Goal: Contribute content: Contribute content

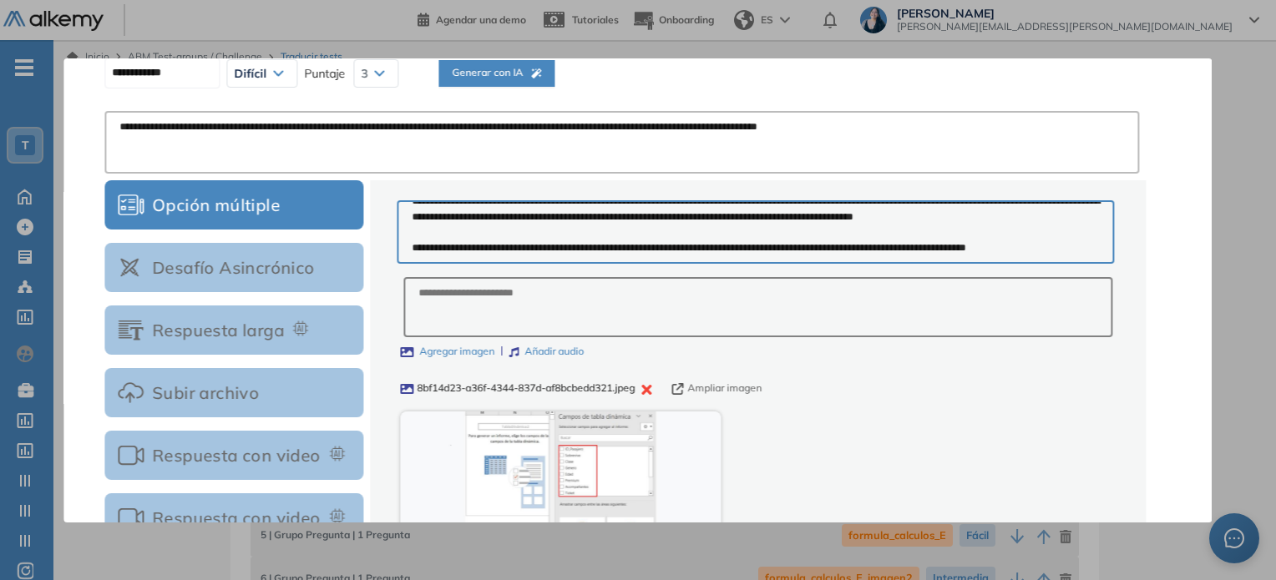
scroll to position [250, 0]
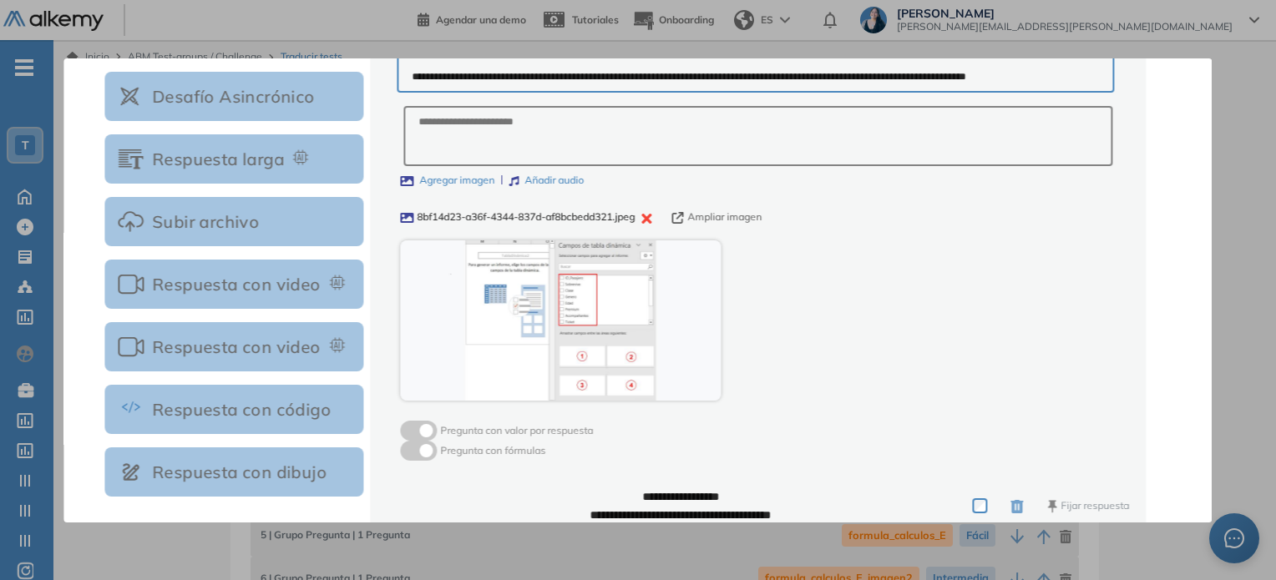
click at [650, 220] on icon "button" at bounding box center [646, 219] width 10 height 10
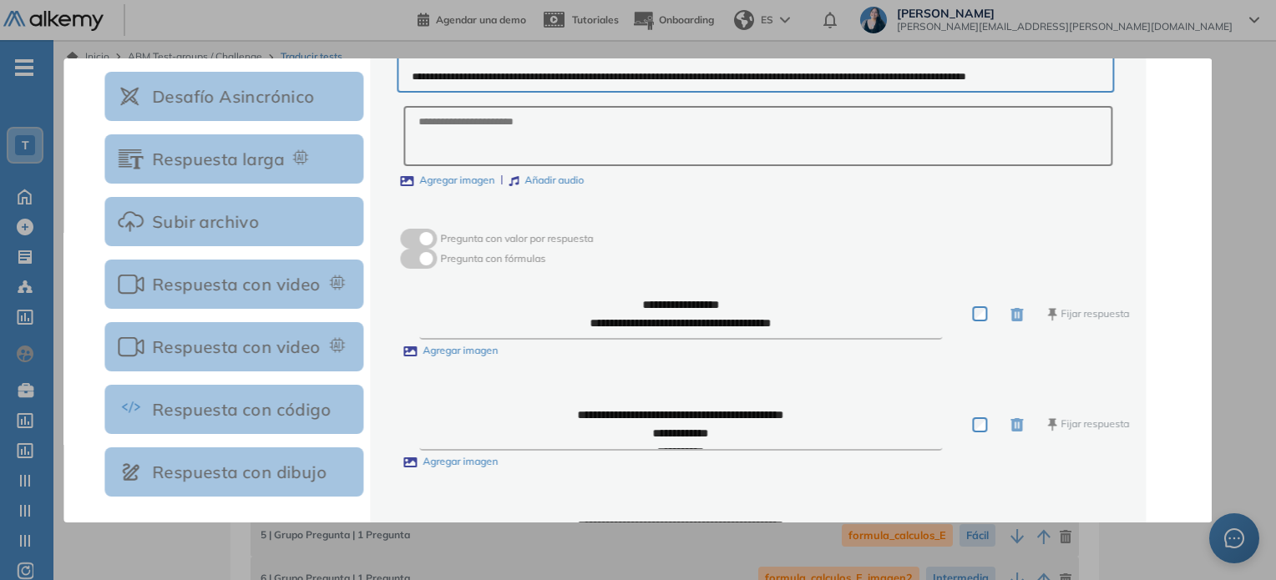
click at [461, 180] on label "Agregar imagen" at bounding box center [447, 181] width 94 height 16
click at [0, 0] on input "Agregar imagen" at bounding box center [0, 0] width 0 height 0
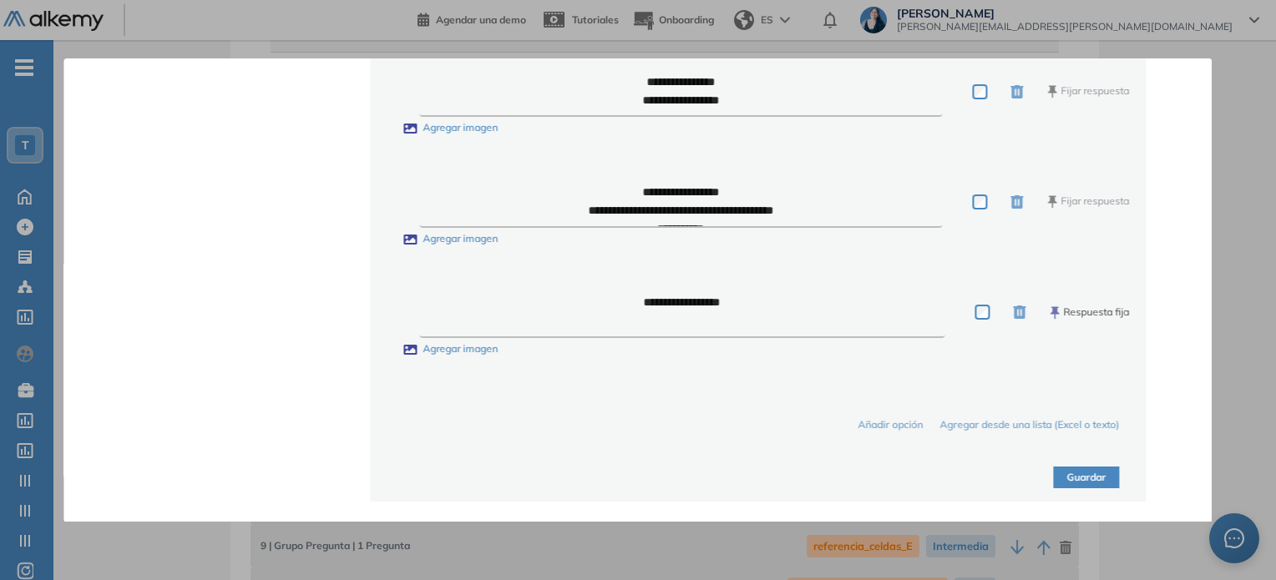
scroll to position [167, 0]
click at [1075, 482] on button "Guardar" at bounding box center [1087, 478] width 66 height 23
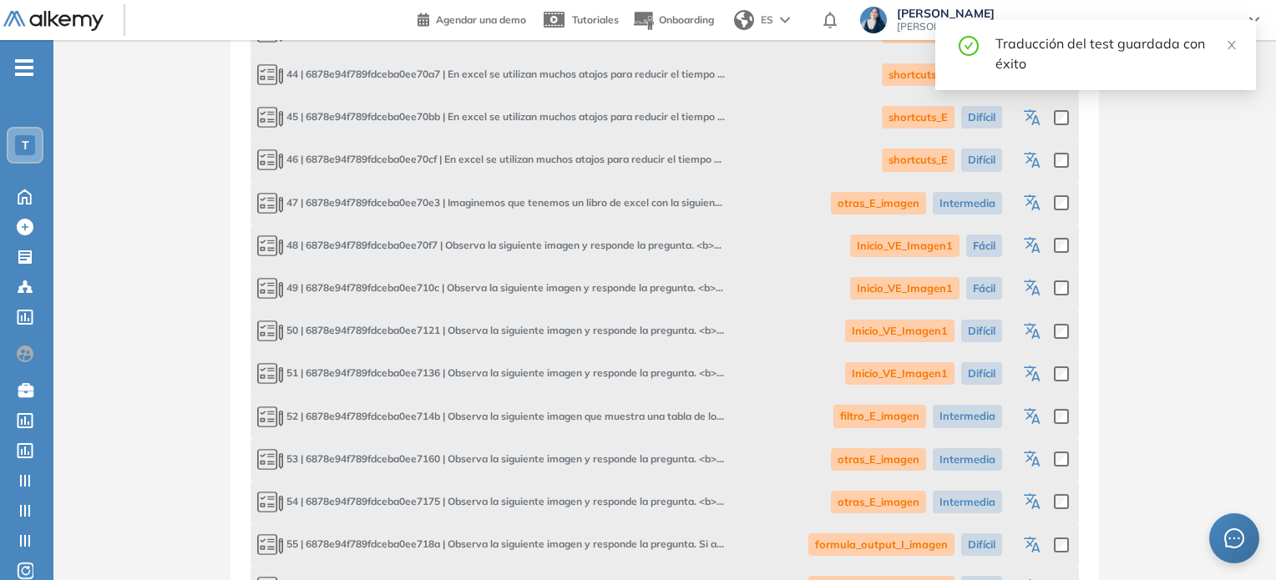
scroll to position [3082, 0]
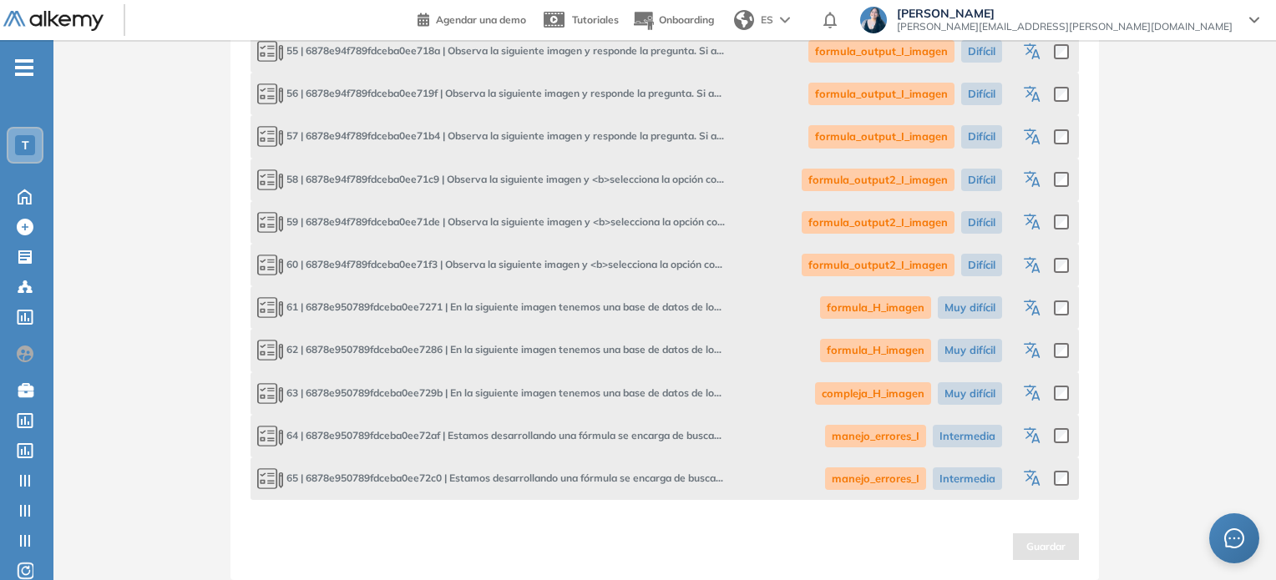
click at [1035, 226] on icon "button" at bounding box center [1034, 223] width 20 height 20
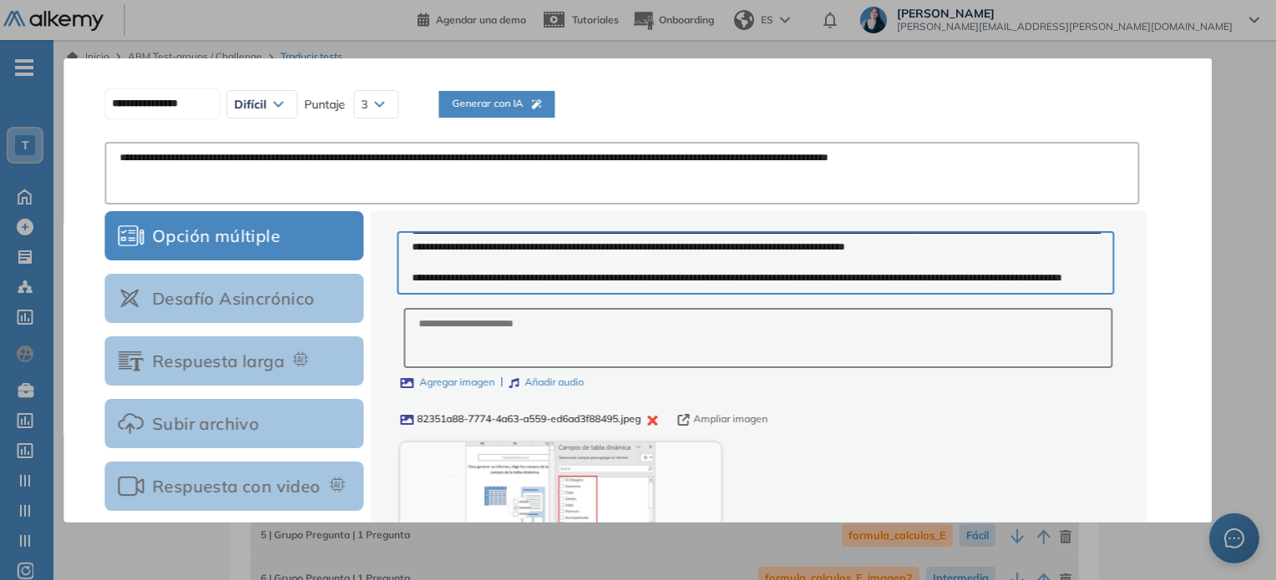
scroll to position [0, 0]
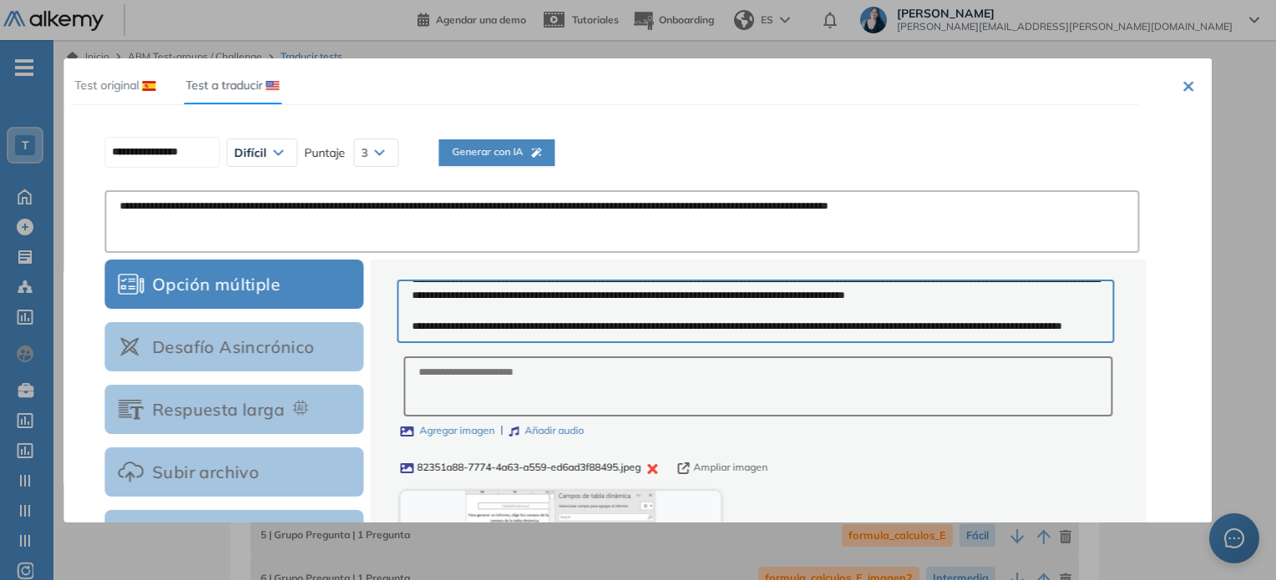
click at [533, 156] on span "Generar con IA" at bounding box center [496, 152] width 89 height 16
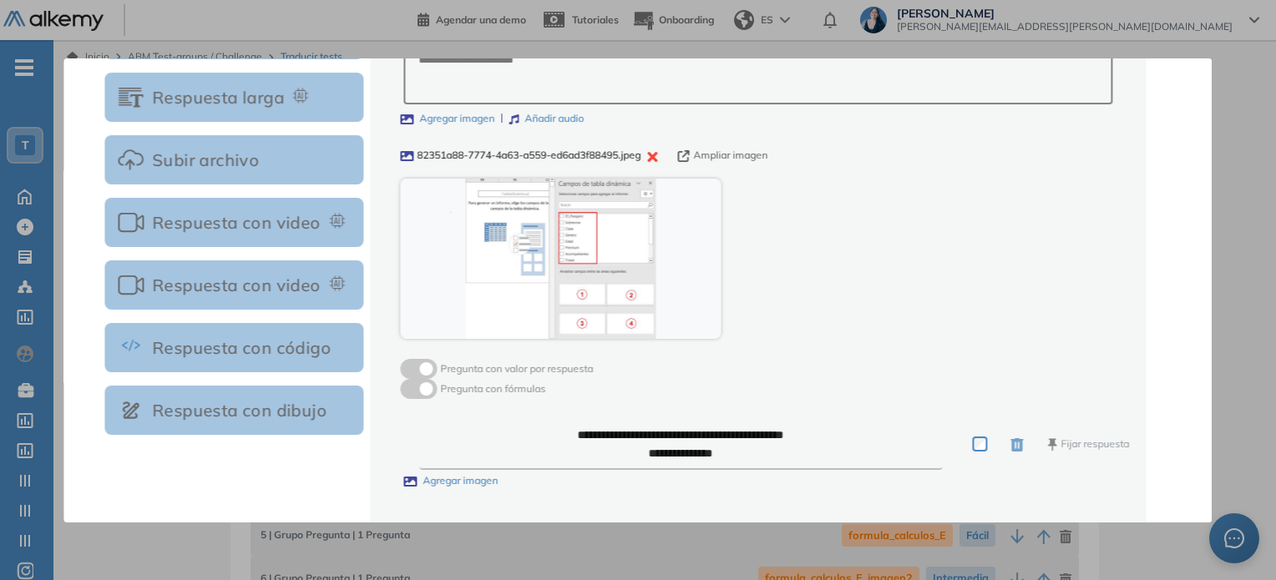
scroll to position [334, 0]
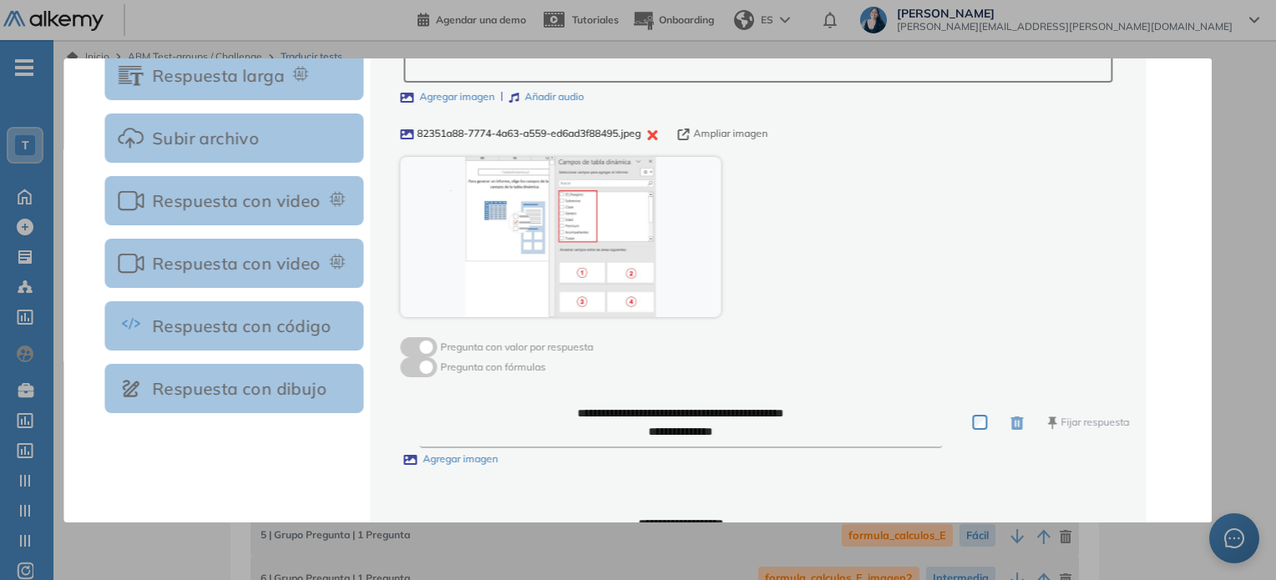
click at [731, 132] on button "Ampliar imagen" at bounding box center [722, 134] width 90 height 16
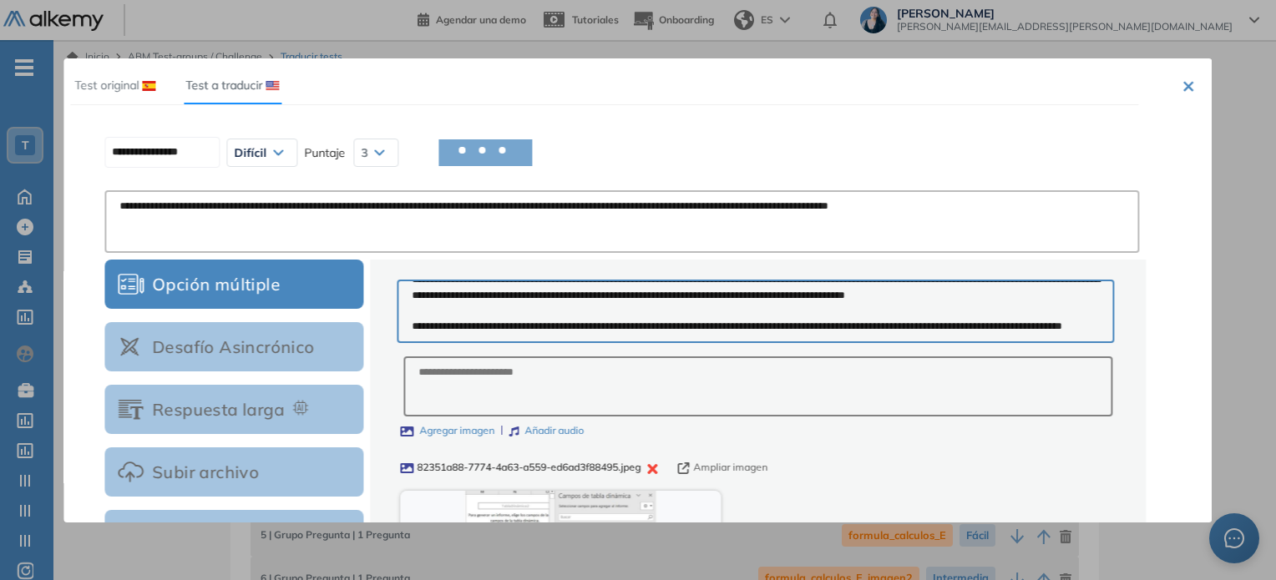
scroll to position [167, 0]
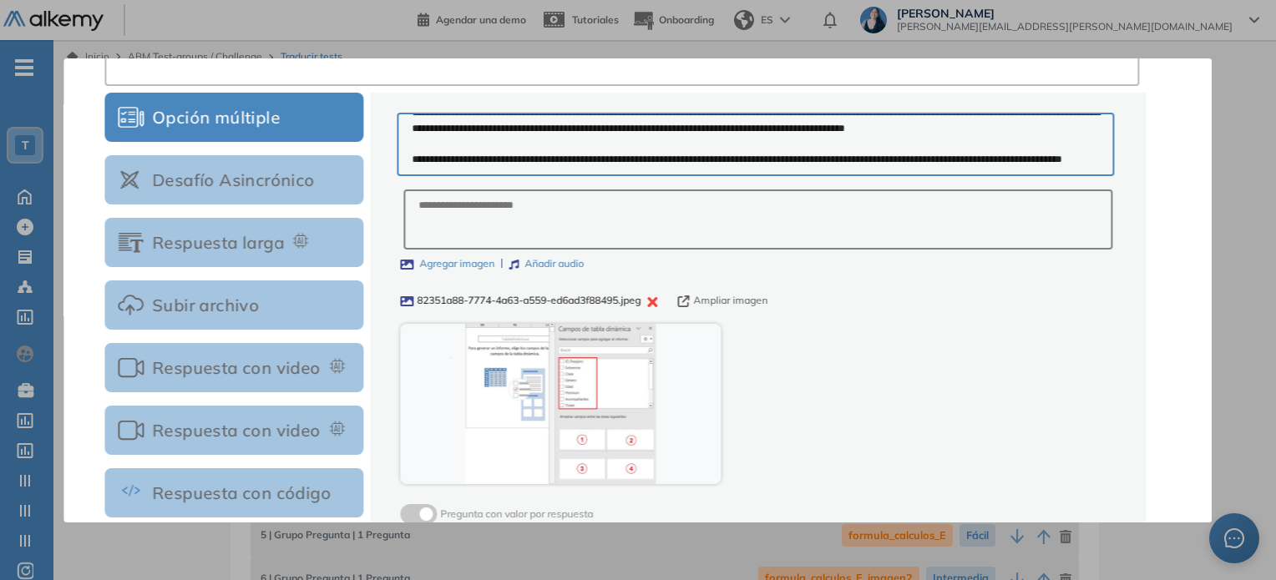
type input "**********"
type textarea "**********"
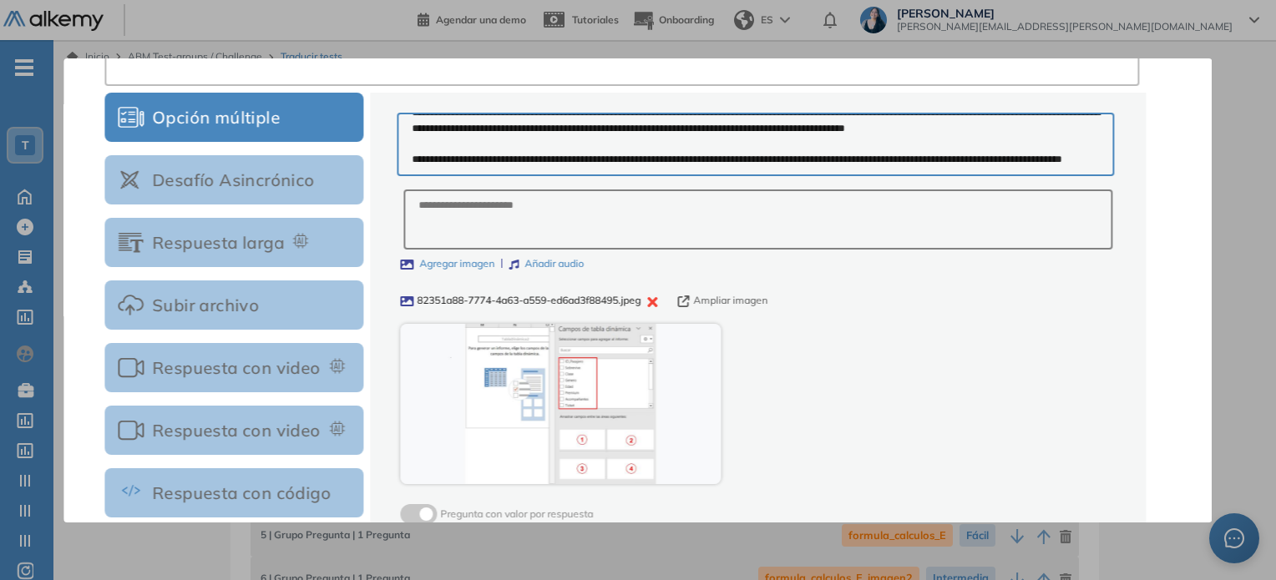
type textarea "**********"
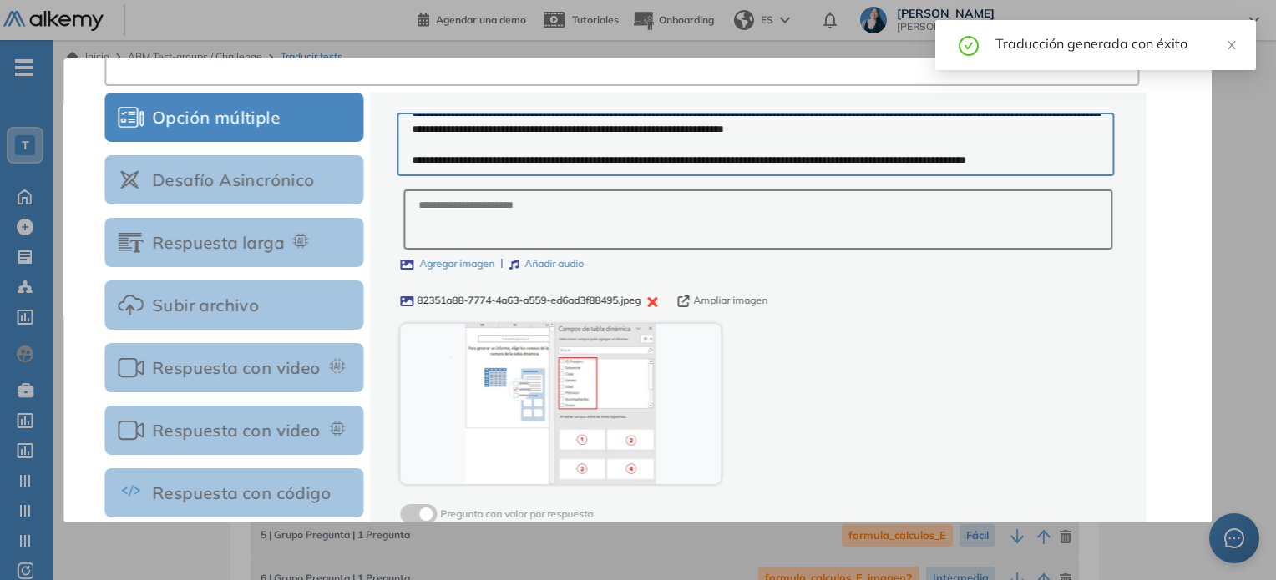
click at [657, 300] on icon "button" at bounding box center [652, 302] width 10 height 10
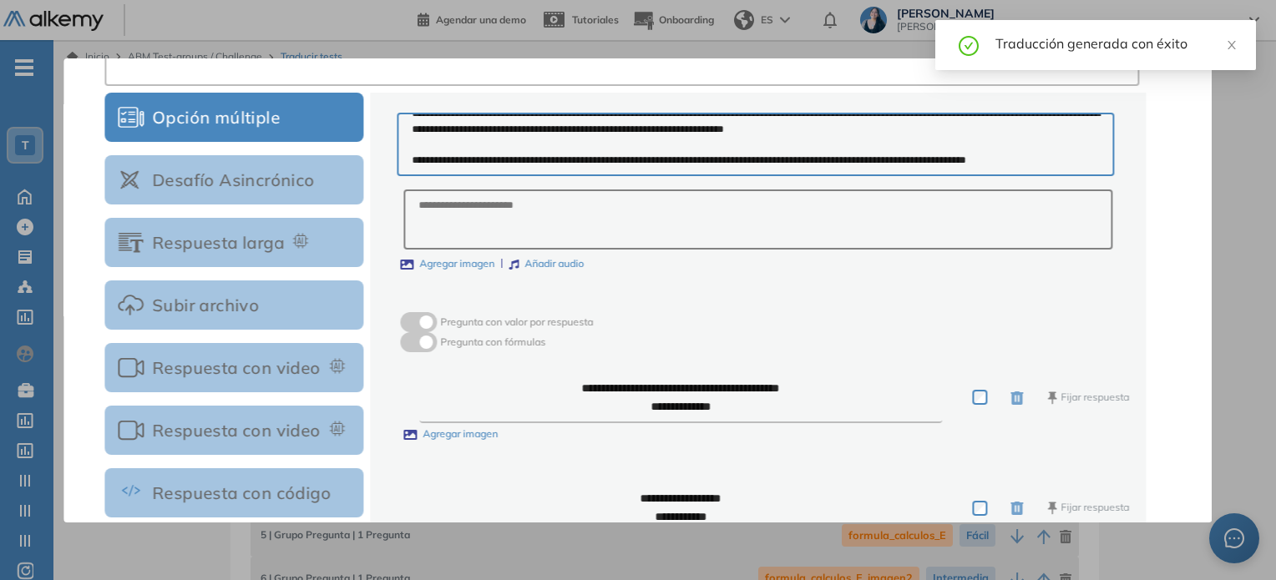
click at [442, 266] on label "Agregar imagen" at bounding box center [447, 264] width 94 height 16
click at [0, 0] on input "Agregar imagen" at bounding box center [0, 0] width 0 height 0
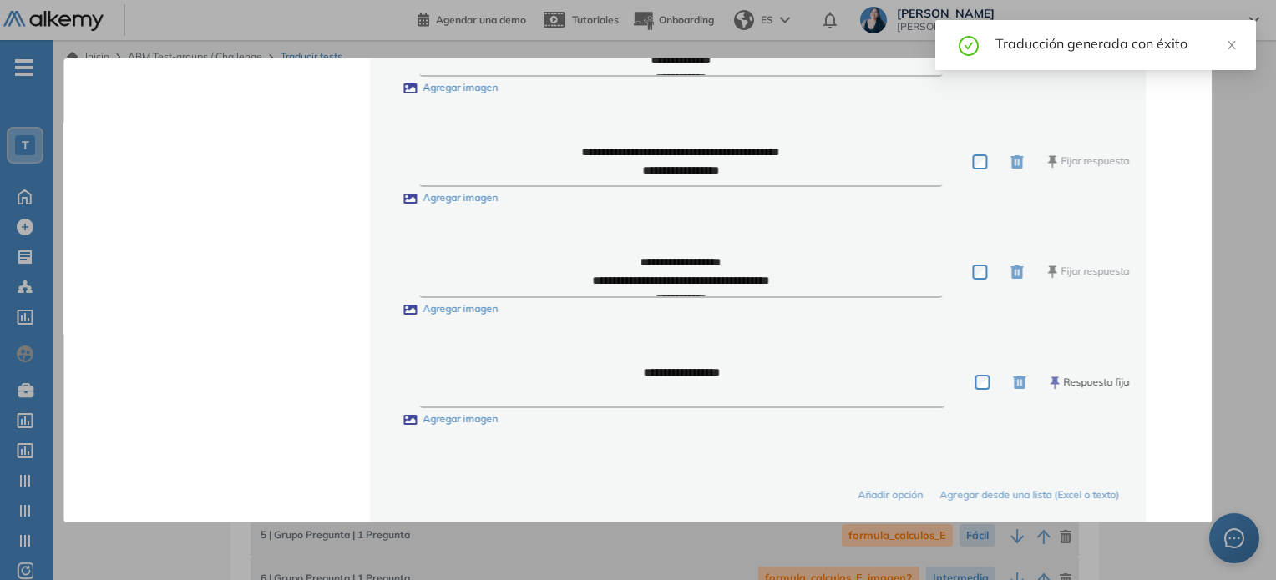
scroll to position [996, 0]
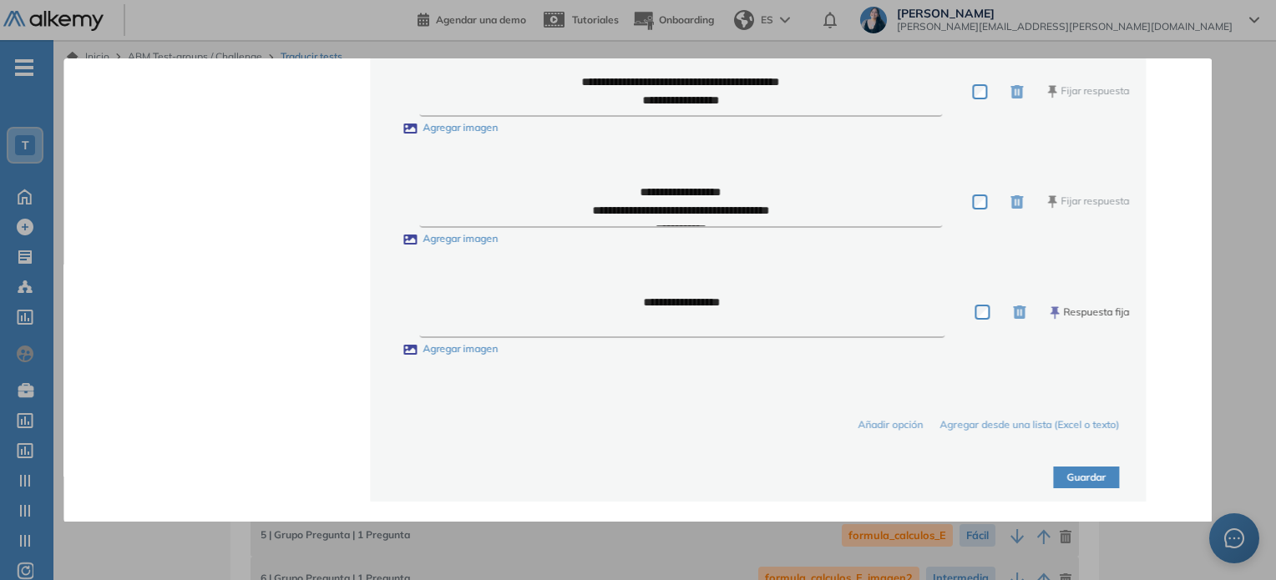
click at [1085, 476] on button "Guardar" at bounding box center [1087, 478] width 66 height 23
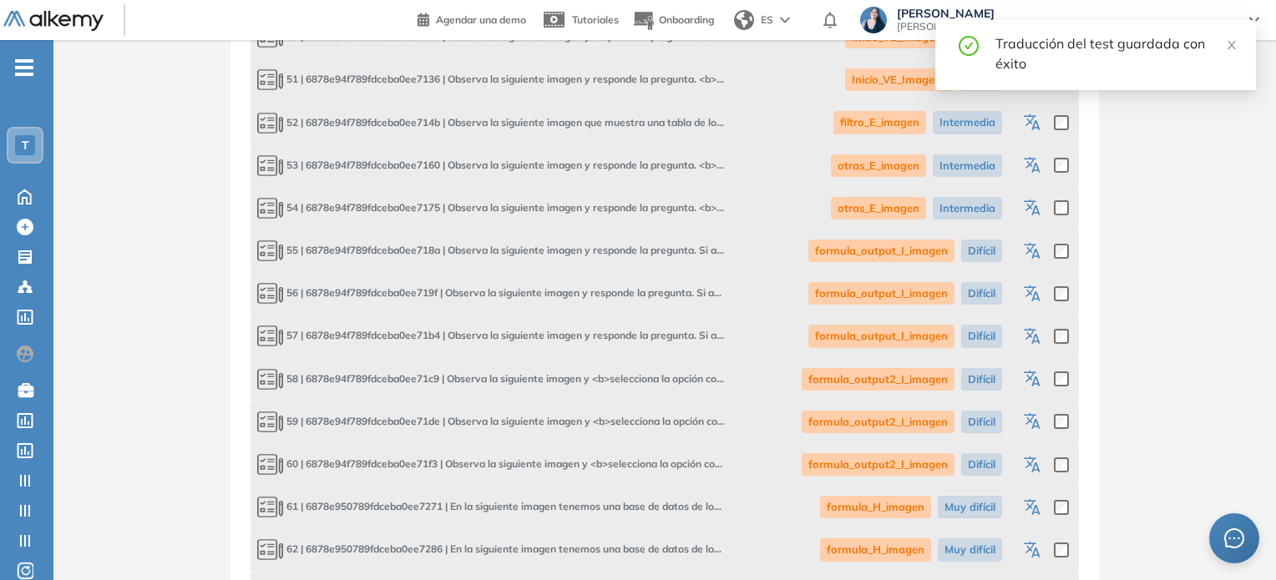
scroll to position [3082, 0]
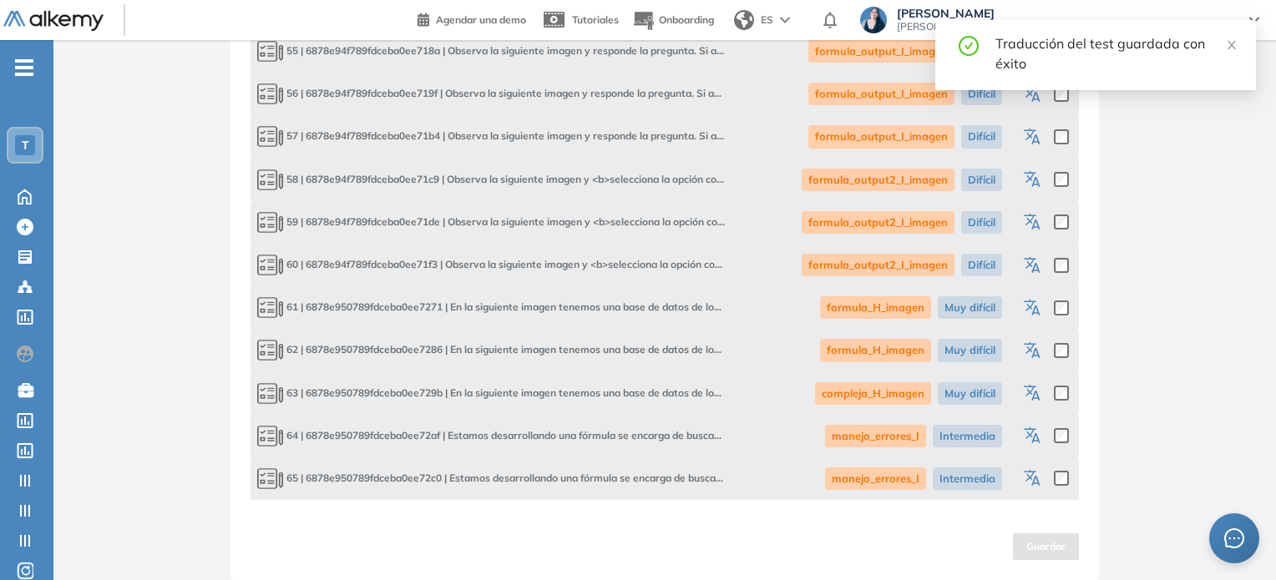
click at [1027, 264] on icon "button" at bounding box center [1034, 266] width 20 height 20
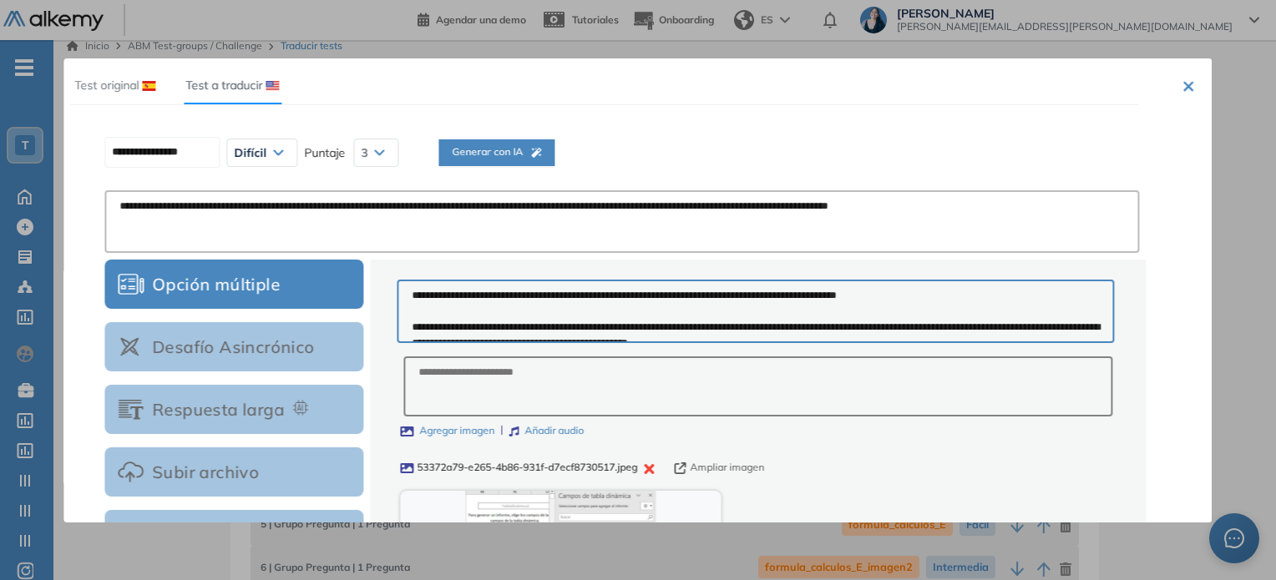
scroll to position [0, 0]
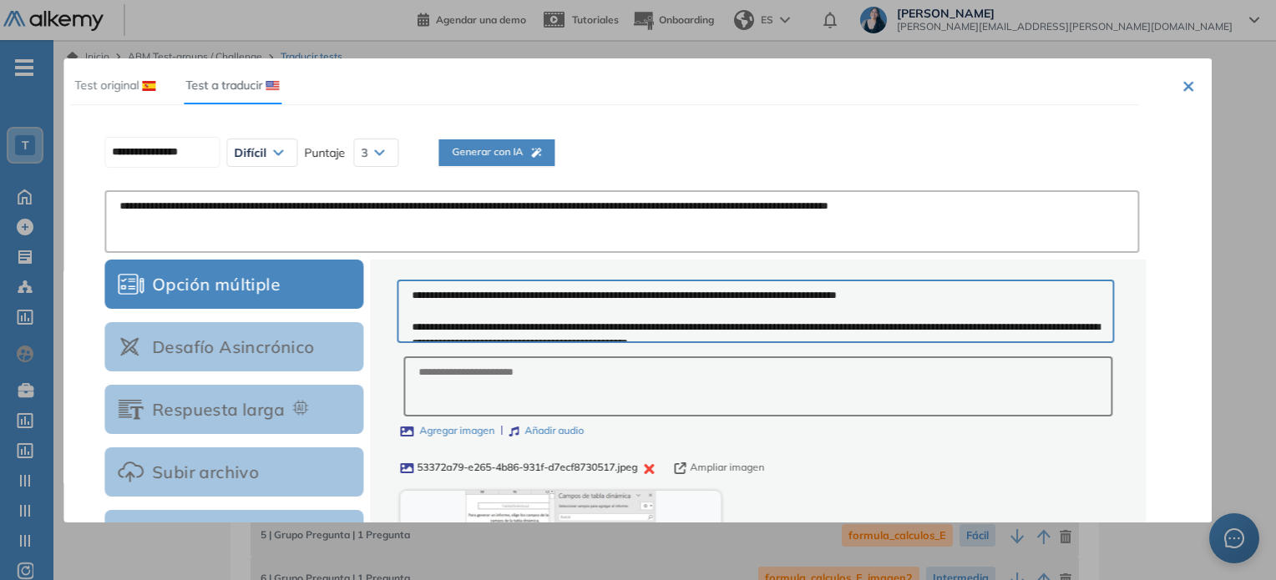
click at [541, 148] on span "Generar con IA" at bounding box center [496, 152] width 89 height 16
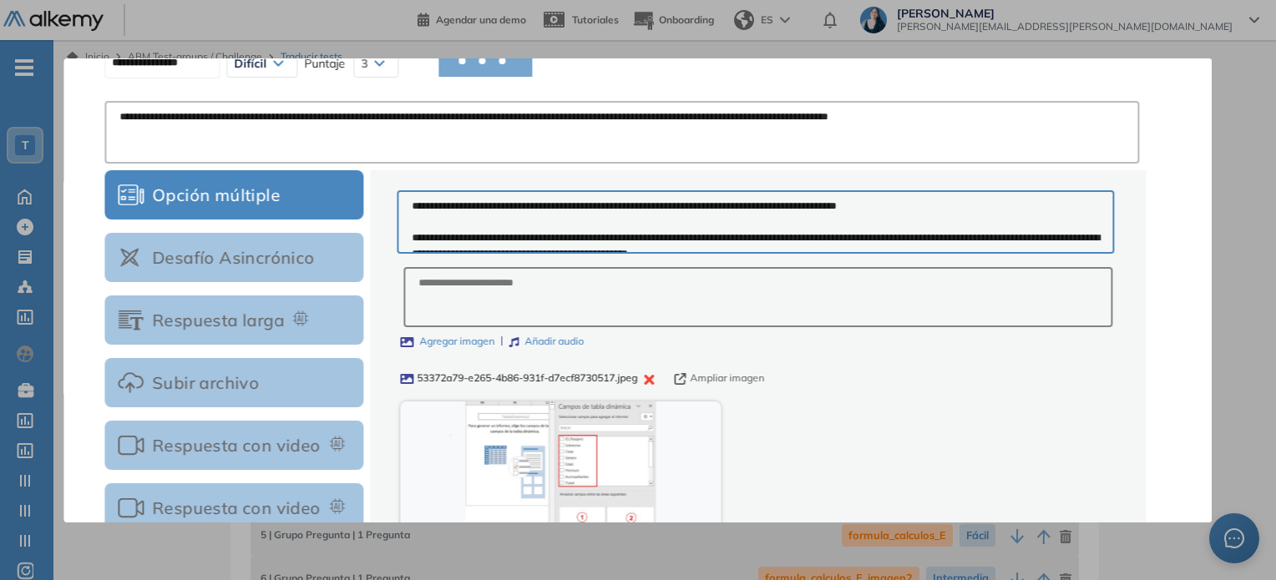
scroll to position [83, 0]
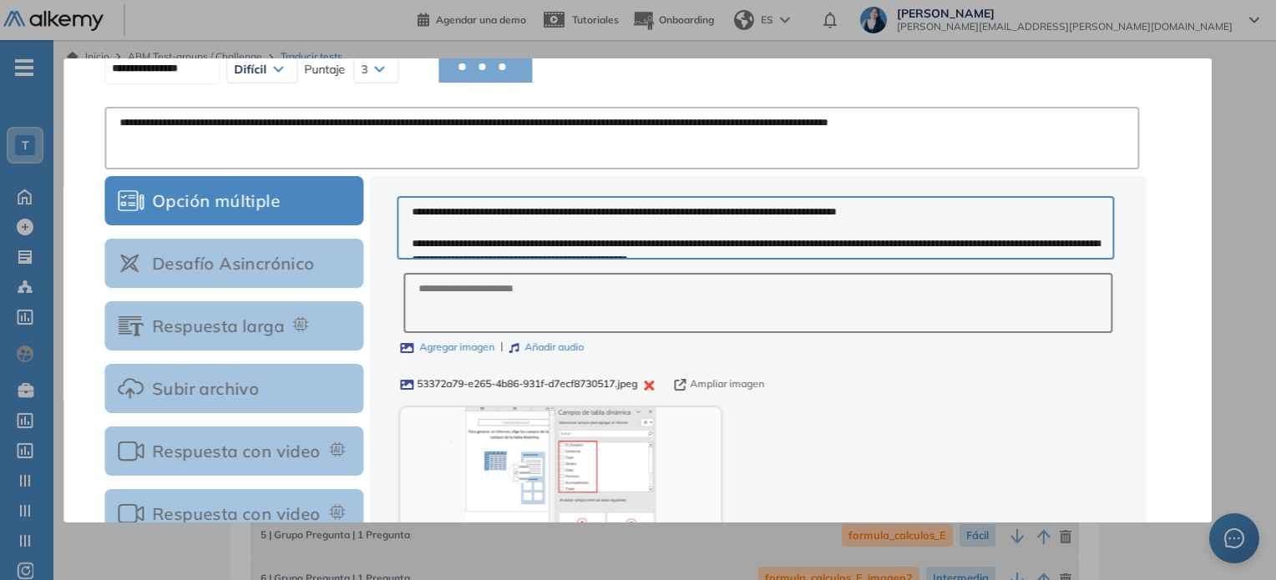
type input "**********"
type textarea "**********"
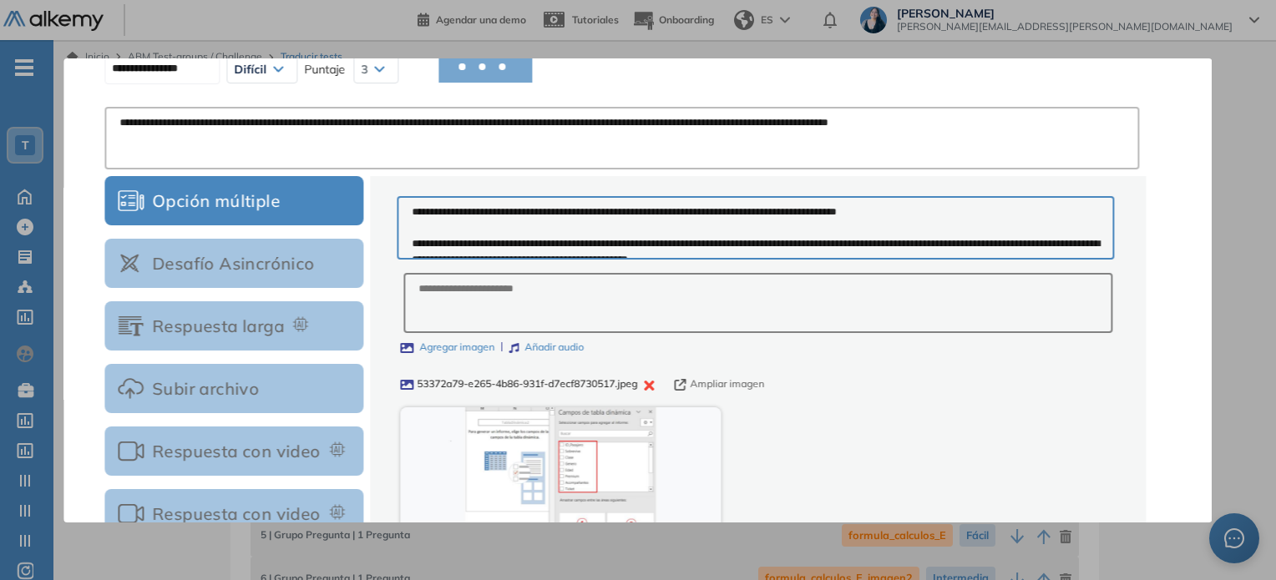
type textarea "**********"
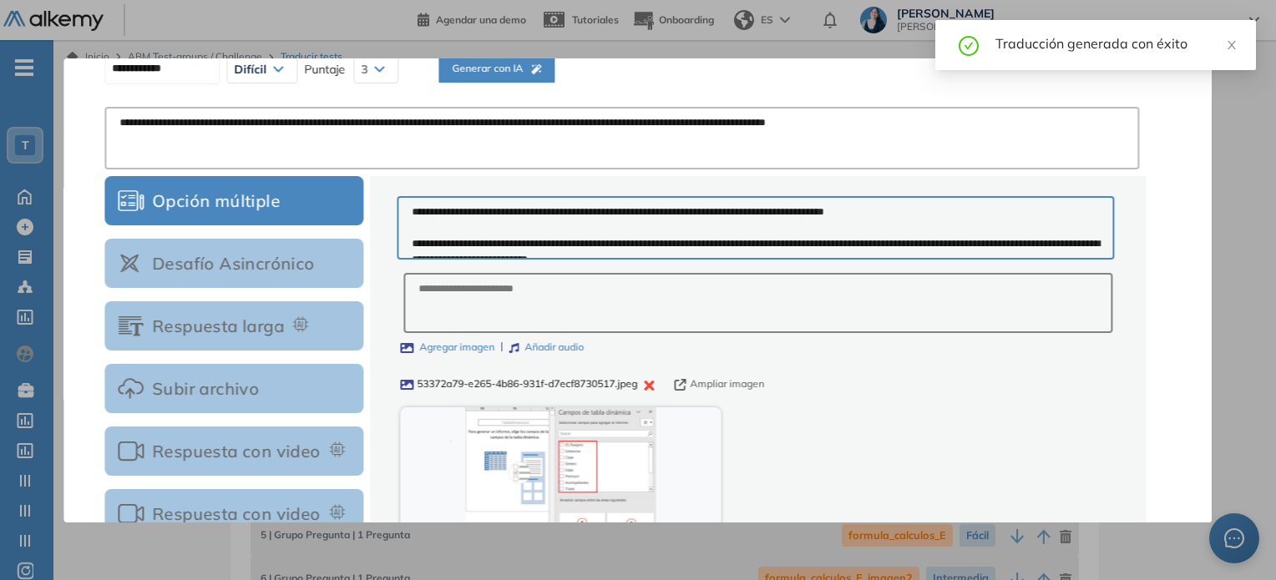
click at [654, 383] on icon "button" at bounding box center [649, 386] width 10 height 10
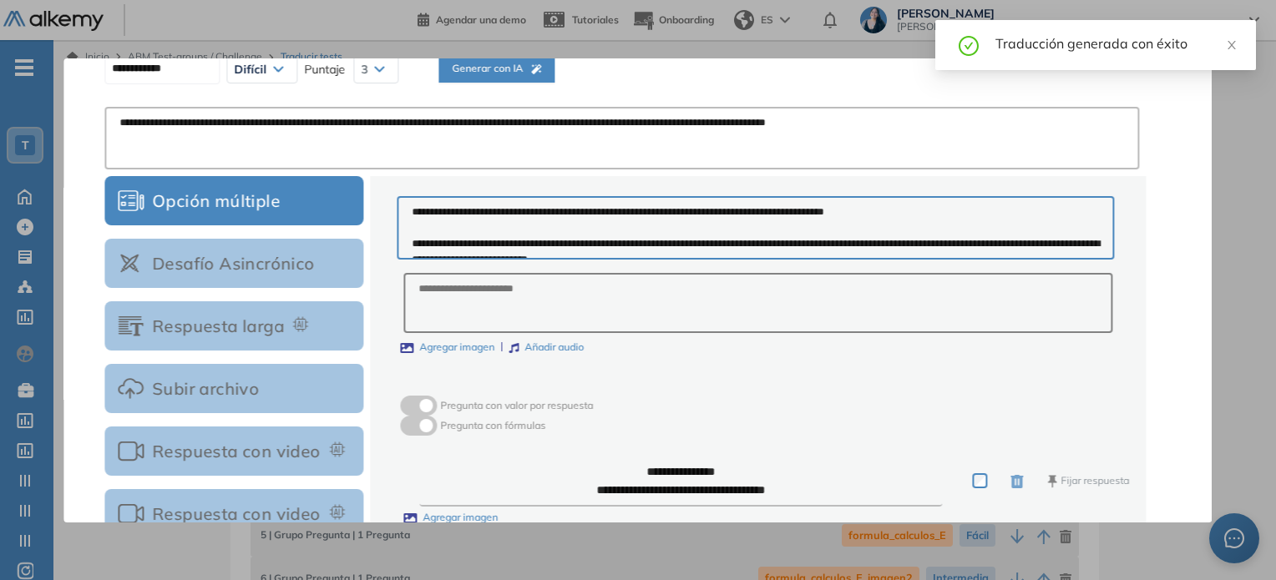
click at [434, 342] on label "Agregar imagen" at bounding box center [447, 348] width 94 height 16
click at [0, 0] on input "Agregar imagen" at bounding box center [0, 0] width 0 height 0
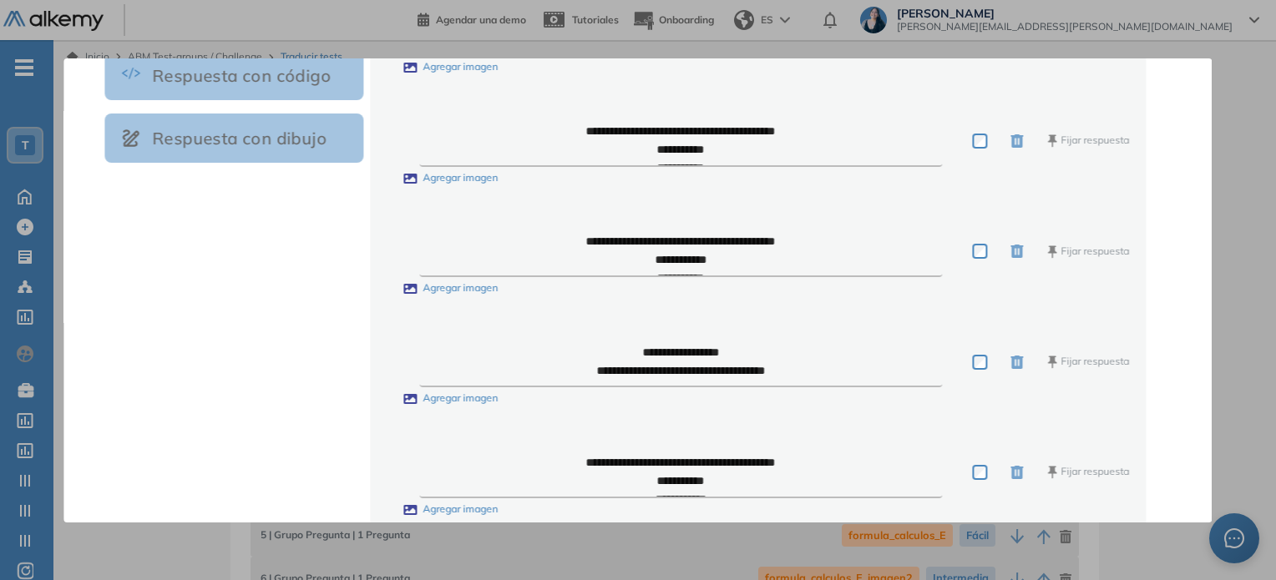
scroll to position [996, 0]
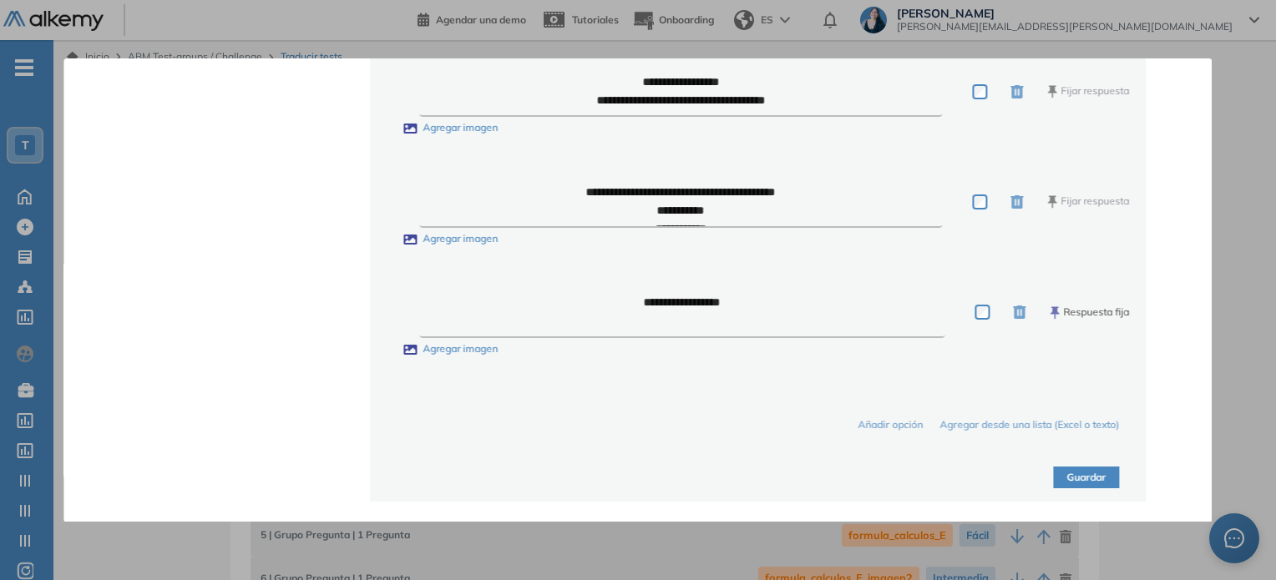
click at [1070, 473] on button "Guardar" at bounding box center [1087, 478] width 66 height 23
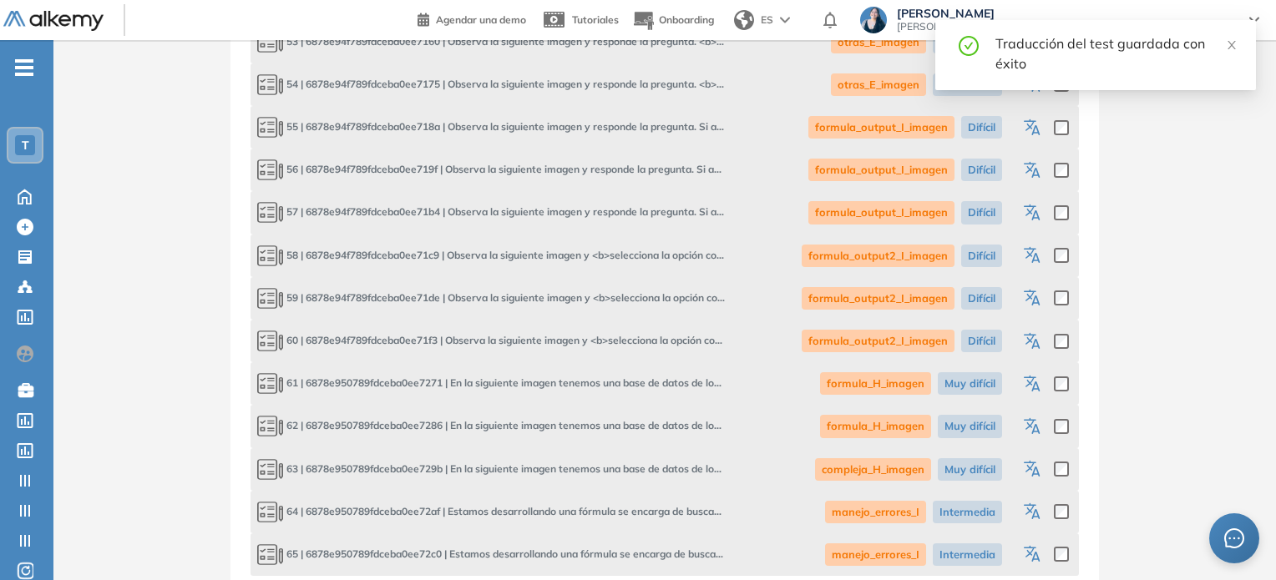
scroll to position [3082, 0]
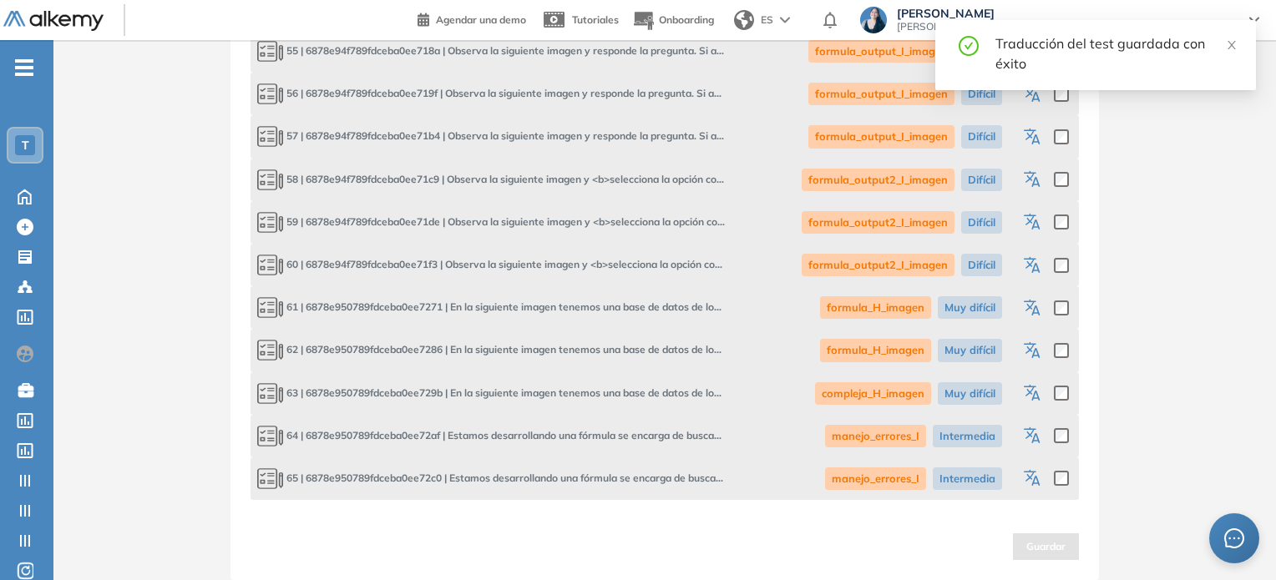
click at [1030, 310] on icon "button" at bounding box center [1034, 309] width 20 height 20
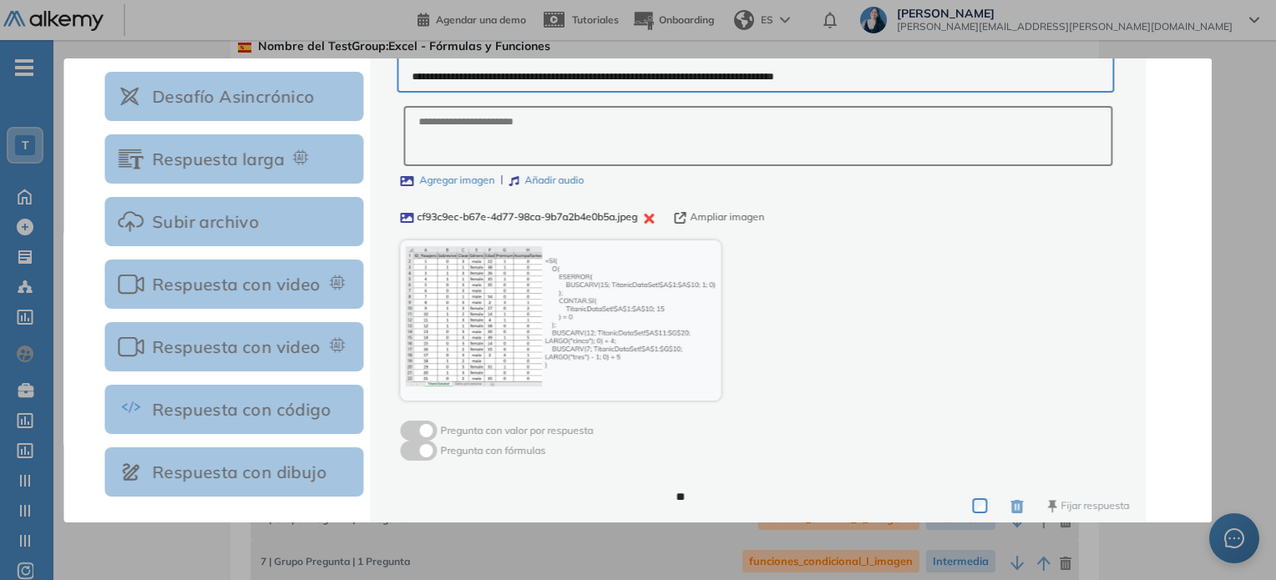
scroll to position [0, 0]
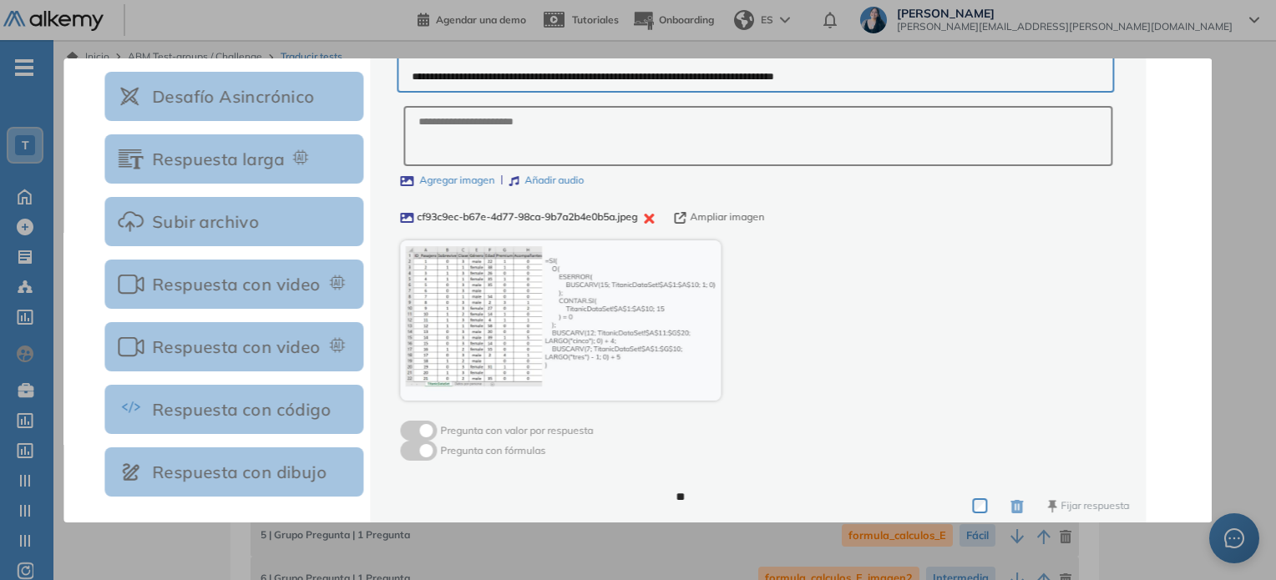
click at [685, 215] on icon "button" at bounding box center [680, 218] width 12 height 12
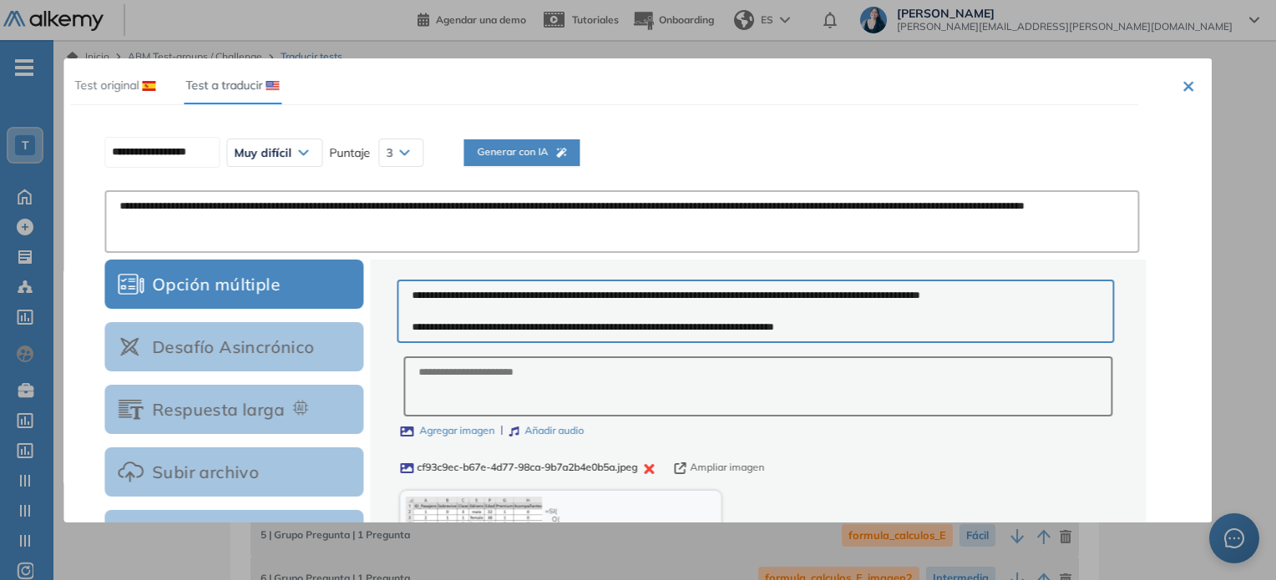
click at [1186, 87] on button "×" at bounding box center [1188, 85] width 13 height 20
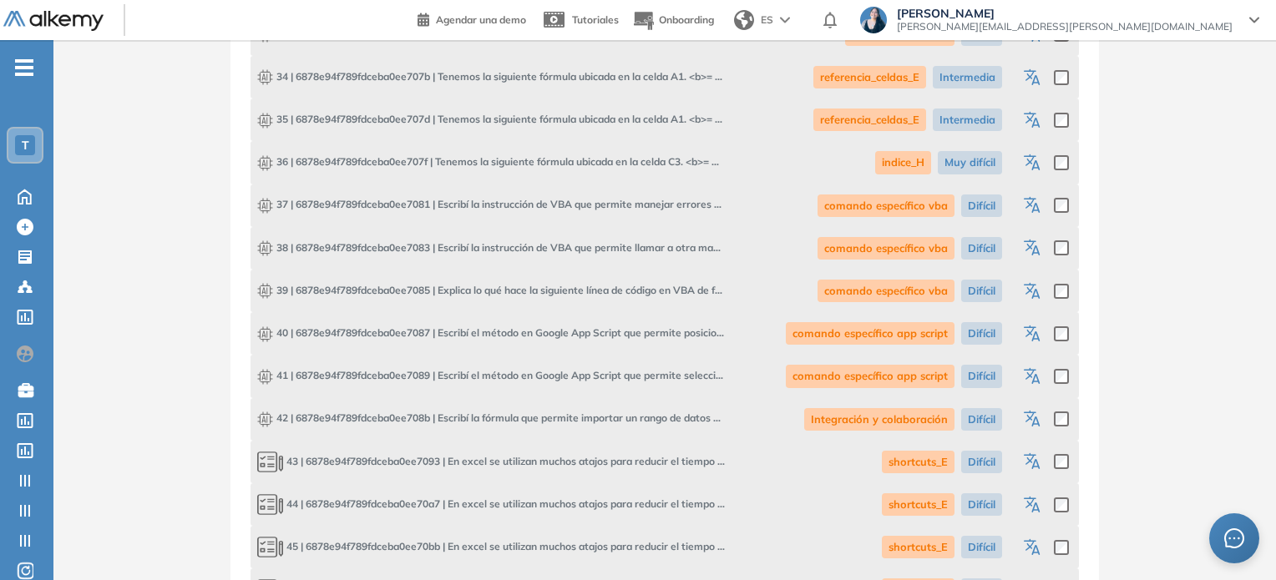
scroll to position [3082, 0]
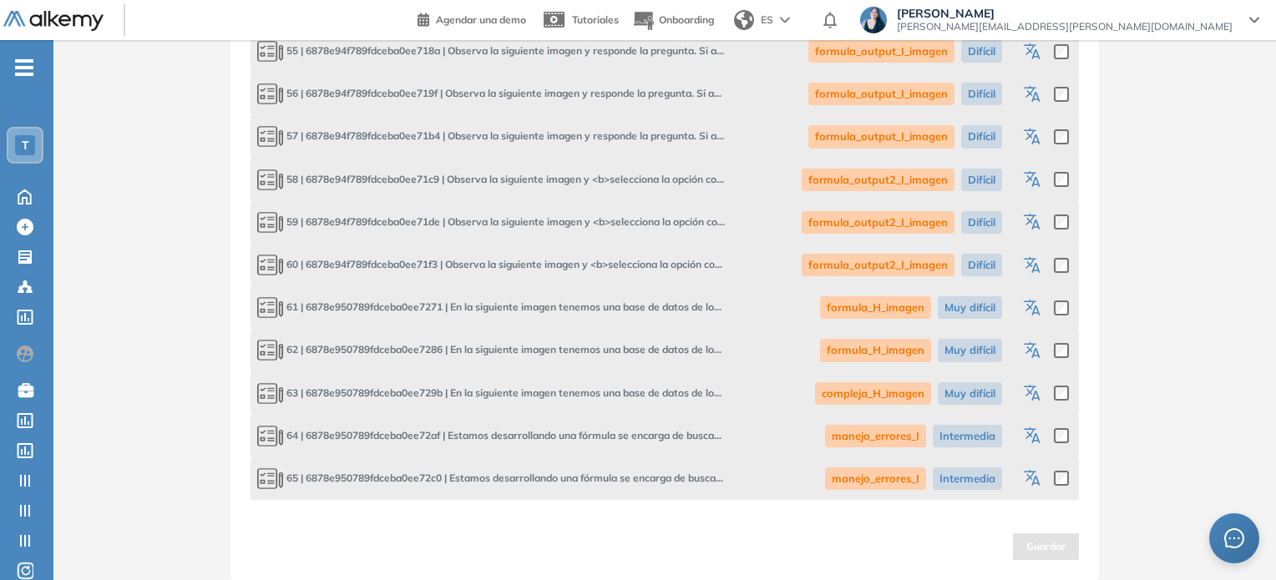
click at [1031, 347] on icon "button" at bounding box center [1030, 348] width 13 height 12
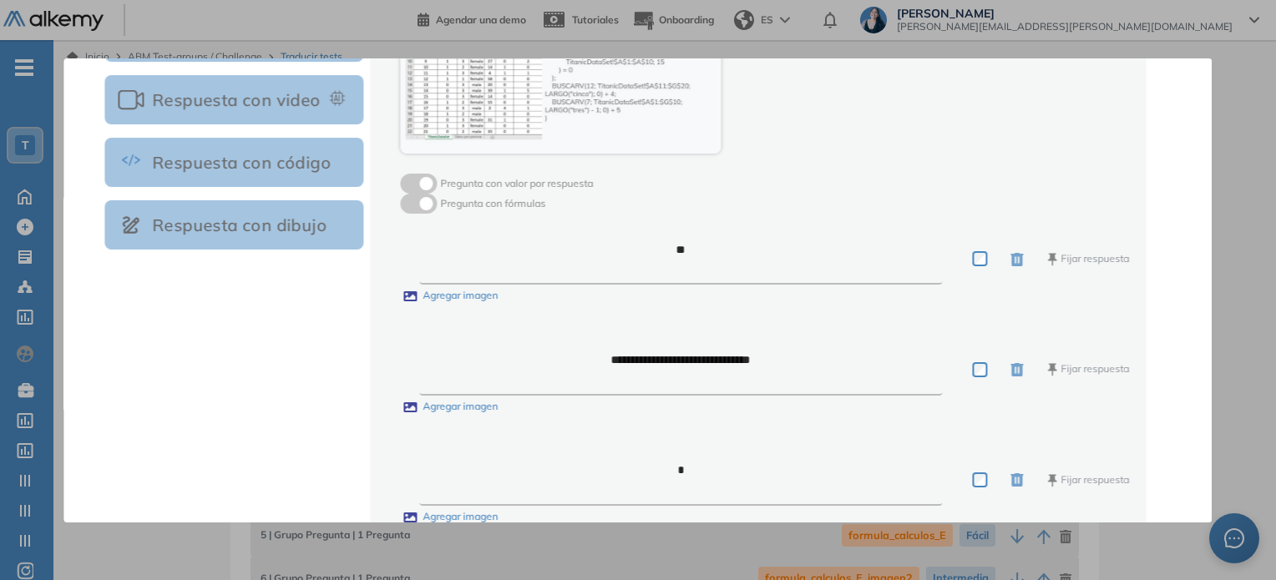
scroll to position [501, 0]
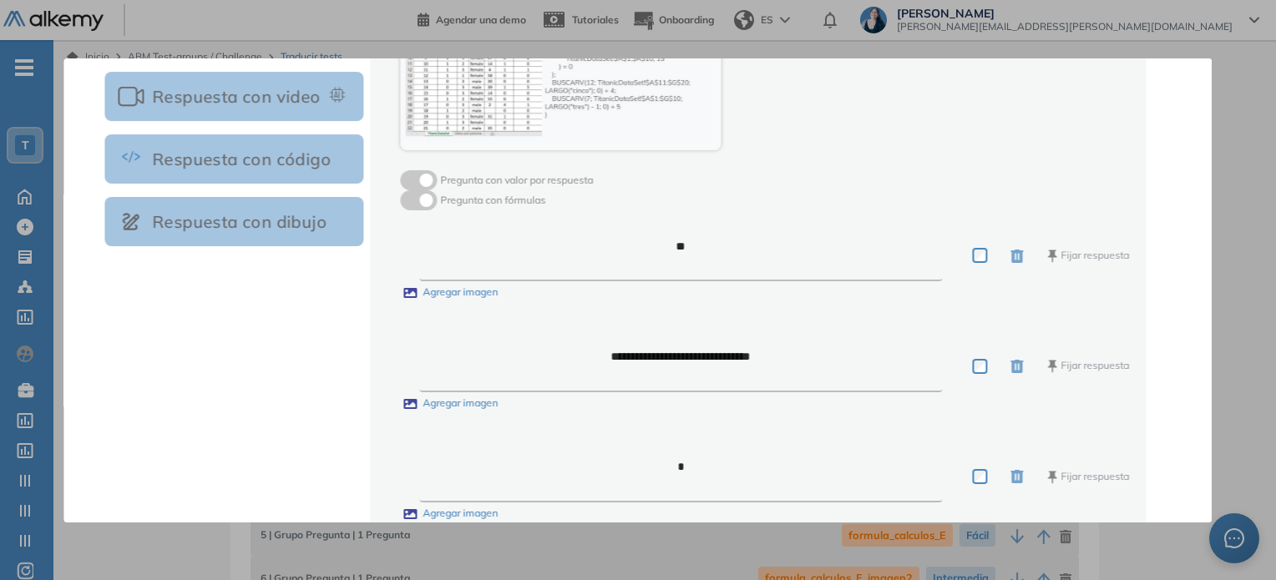
click at [1212, 414] on div at bounding box center [638, 290] width 1276 height 580
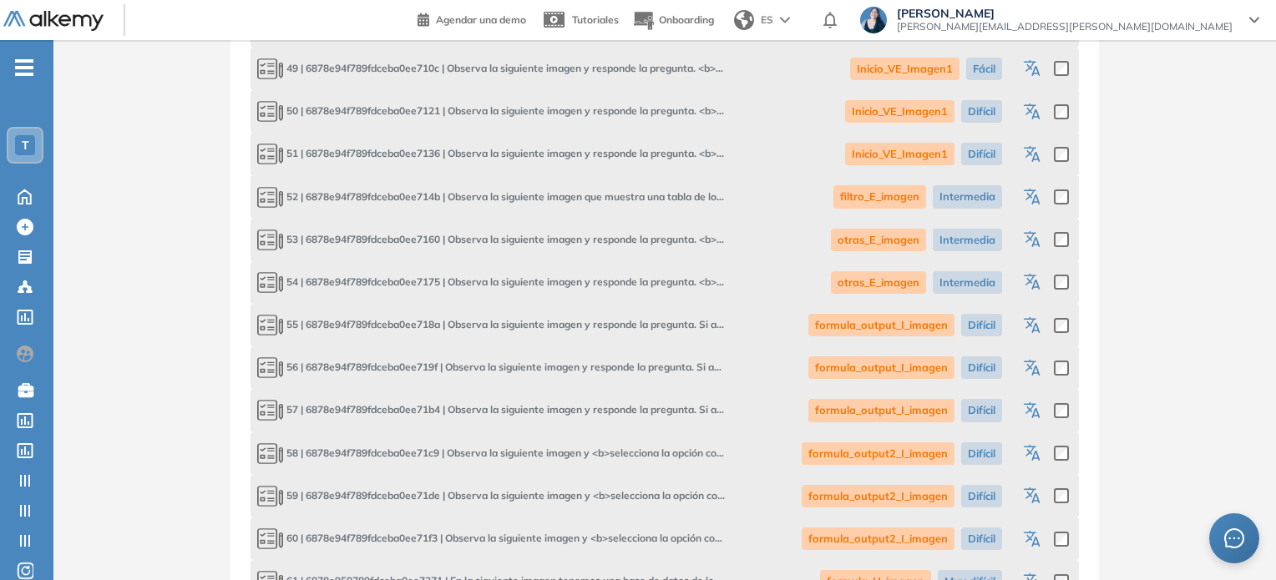
scroll to position [3082, 0]
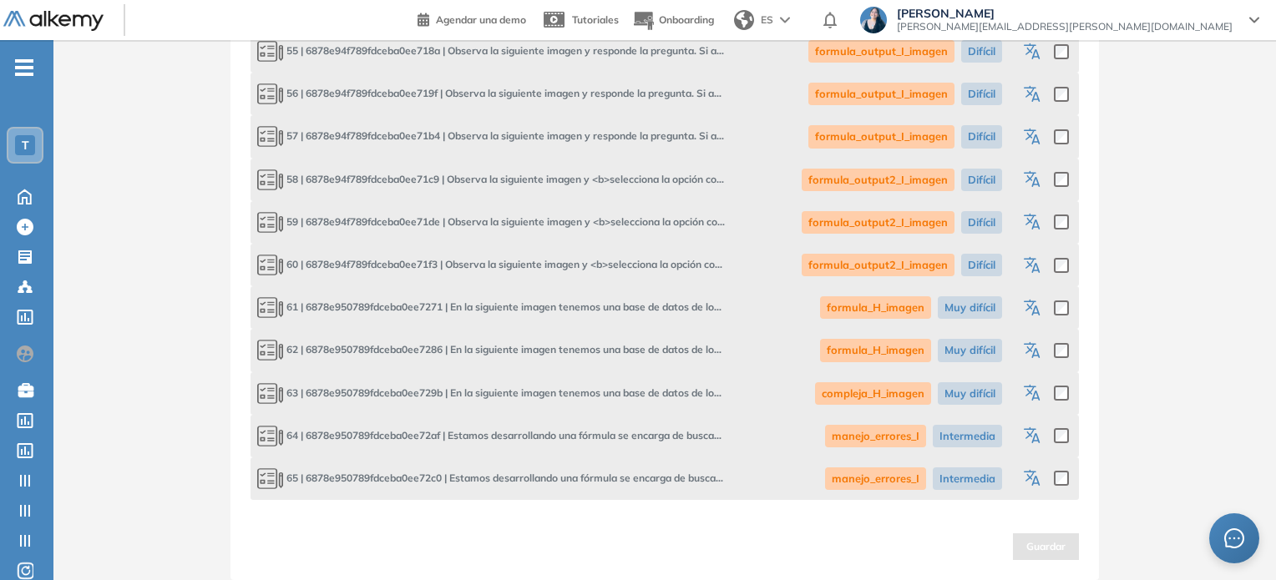
click at [1034, 393] on icon "button" at bounding box center [1035, 396] width 8 height 10
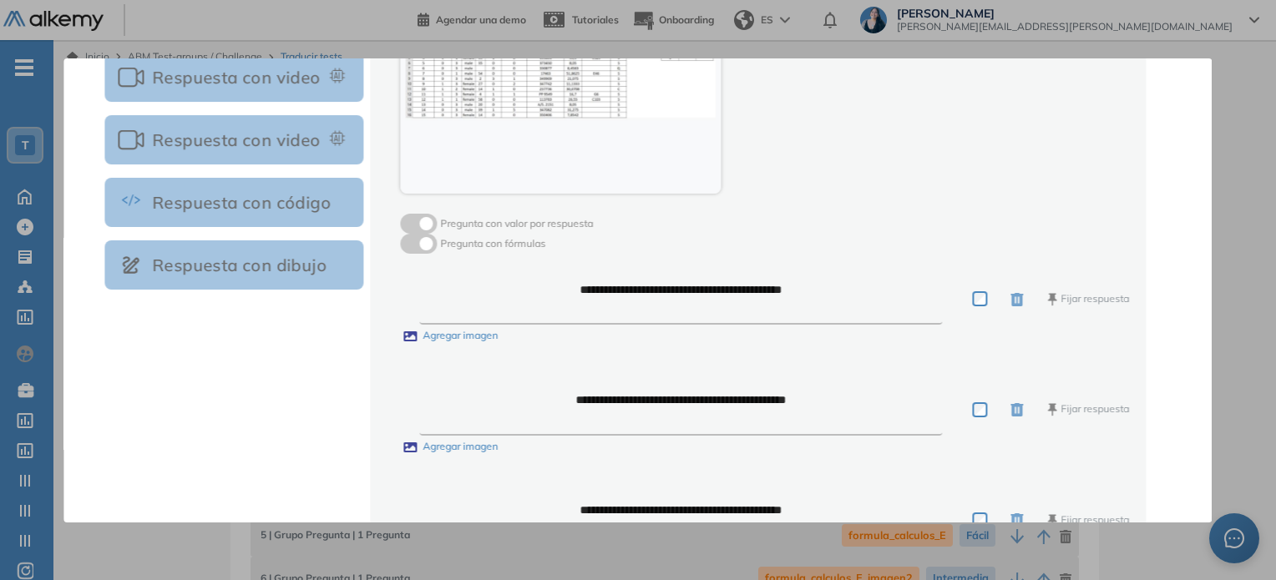
scroll to position [584, 0]
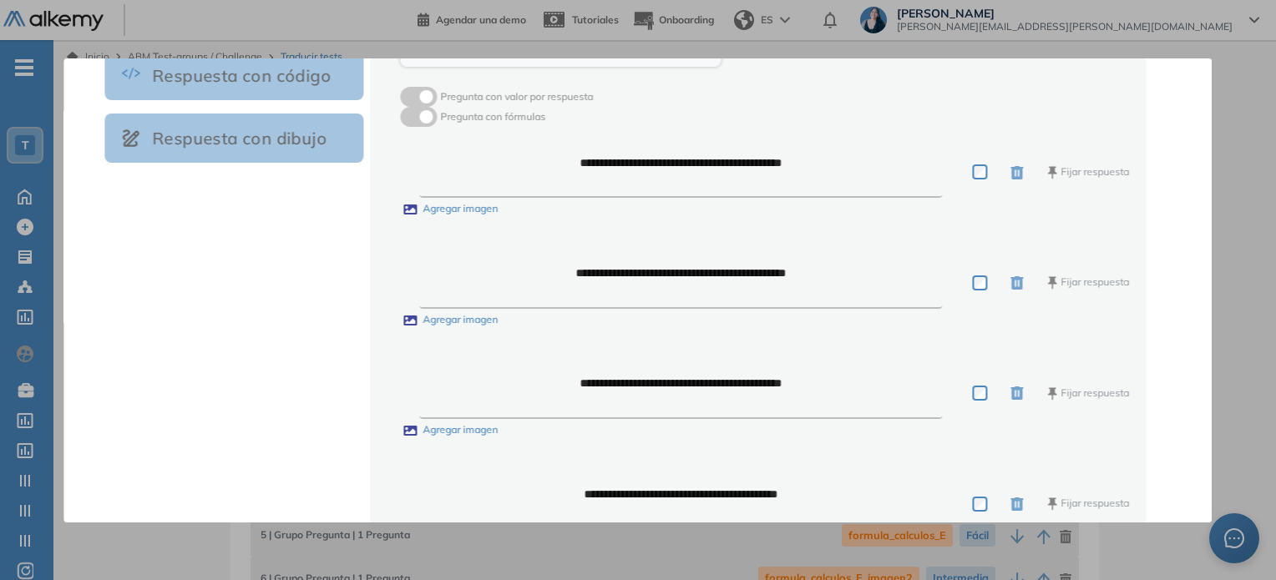
click at [1220, 364] on div at bounding box center [638, 290] width 1276 height 580
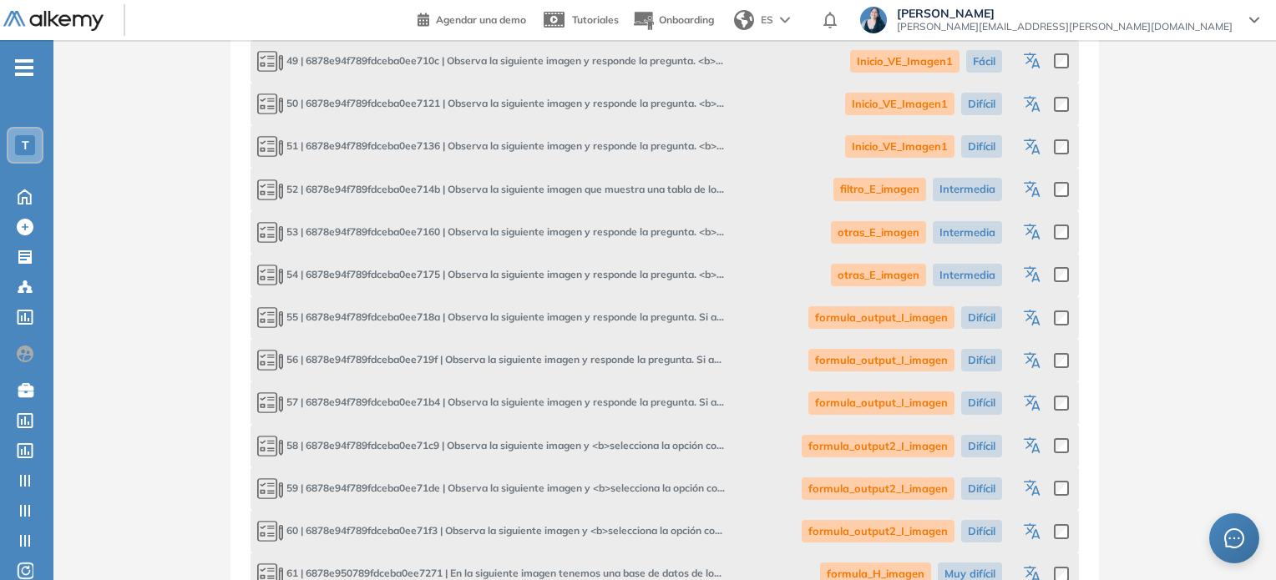
scroll to position [3082, 0]
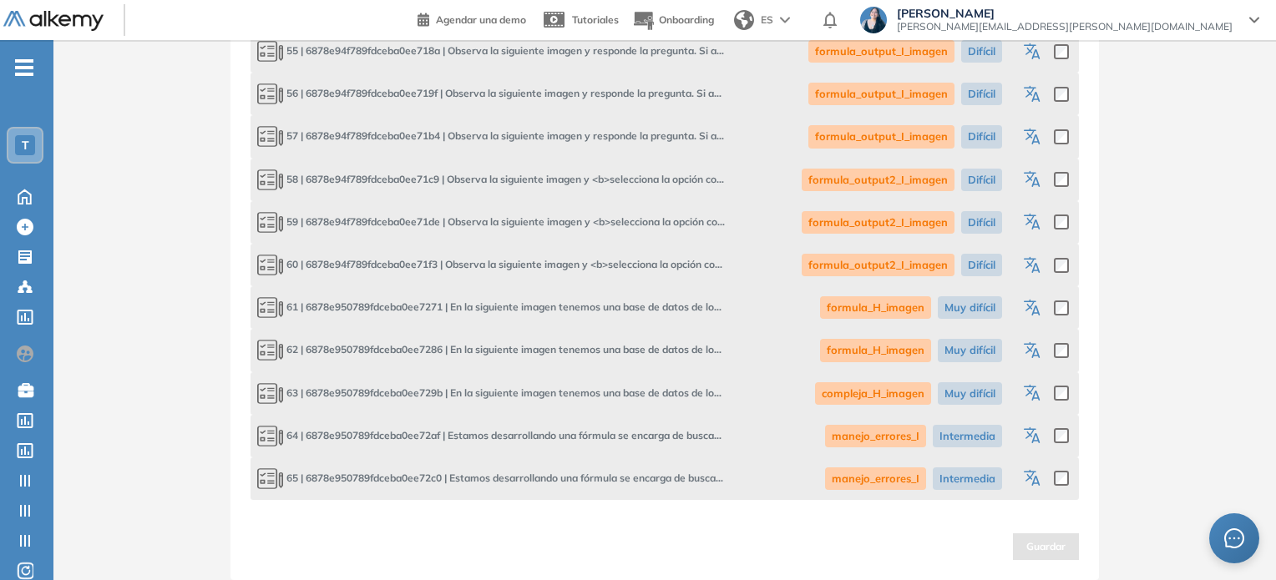
click at [1045, 437] on div at bounding box center [1044, 436] width 48 height 29
click at [1037, 437] on icon "button" at bounding box center [1035, 438] width 8 height 10
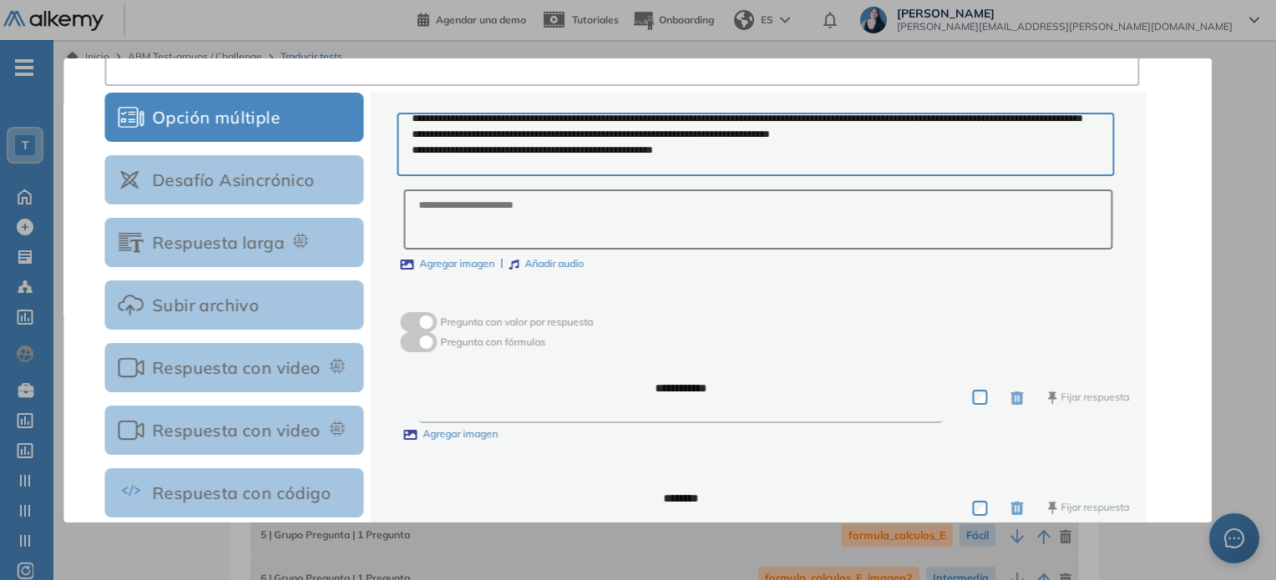
scroll to position [0, 0]
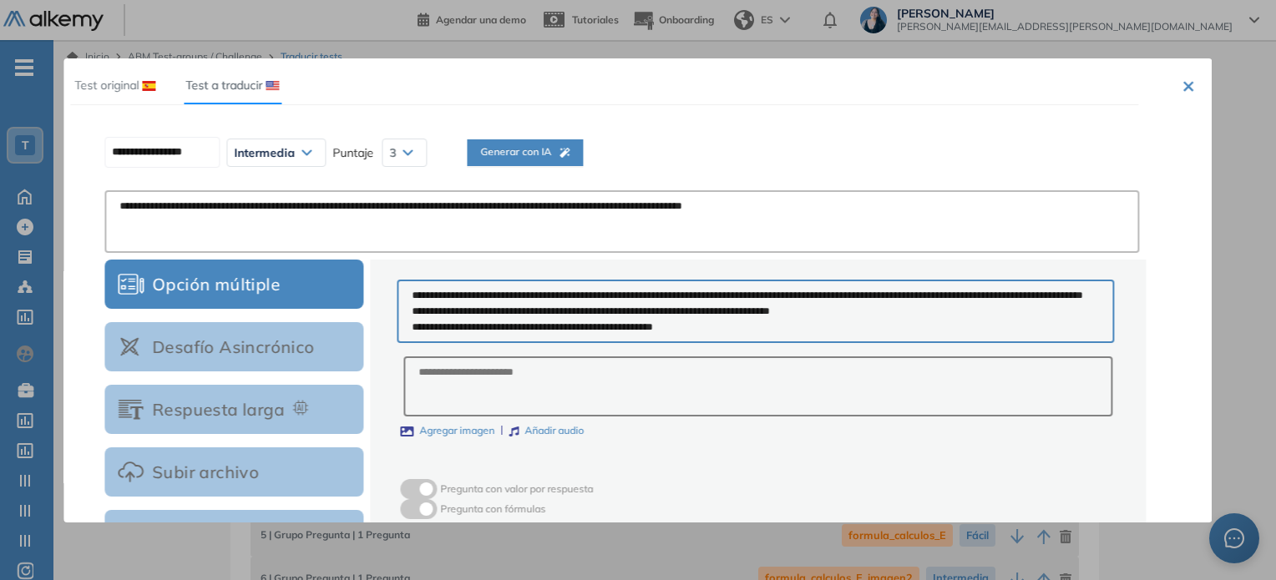
click at [569, 160] on div "Generar con IA" at bounding box center [524, 172] width 89 height 56
type input "**********"
type textarea "**********"
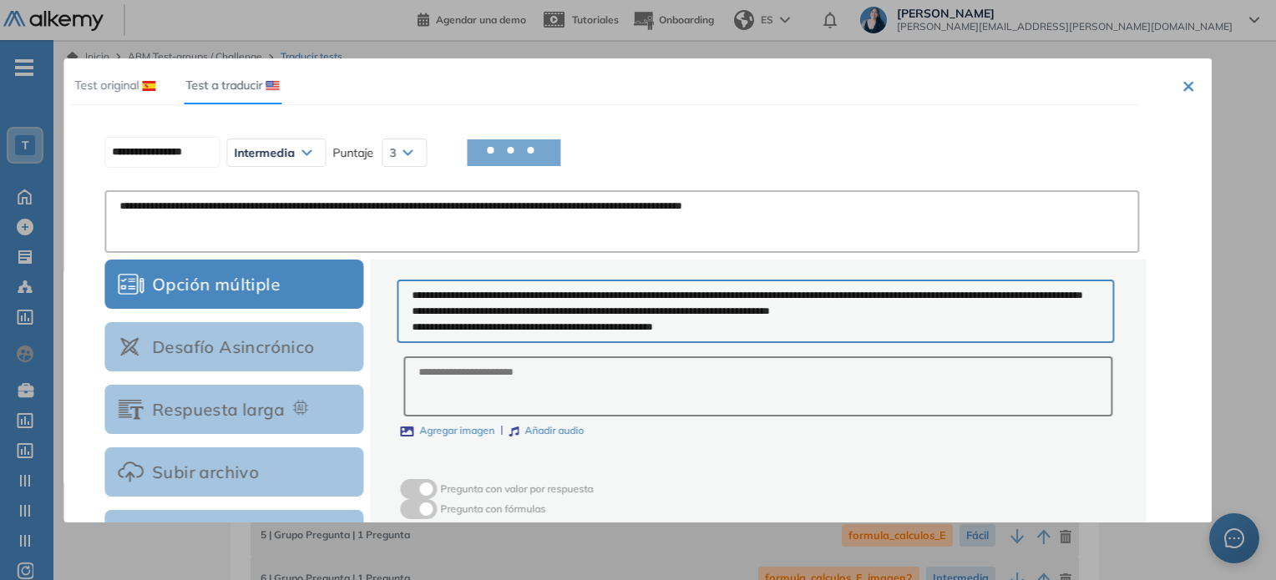
type textarea "*******"
type textarea "**********"
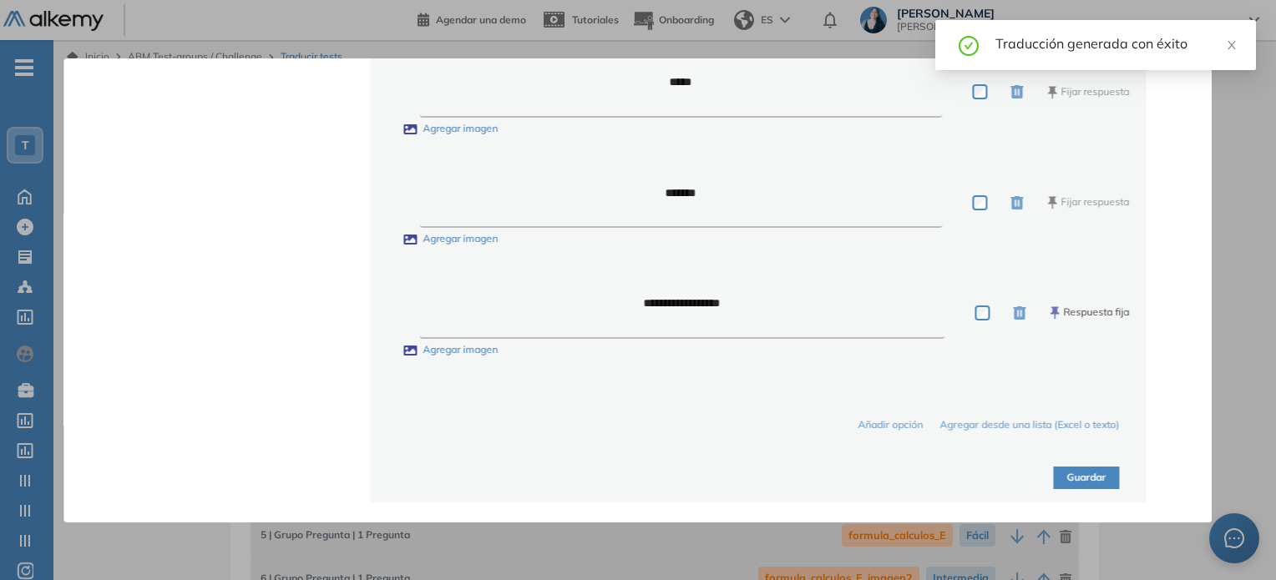
click at [1083, 476] on button "Guardar" at bounding box center [1087, 478] width 66 height 23
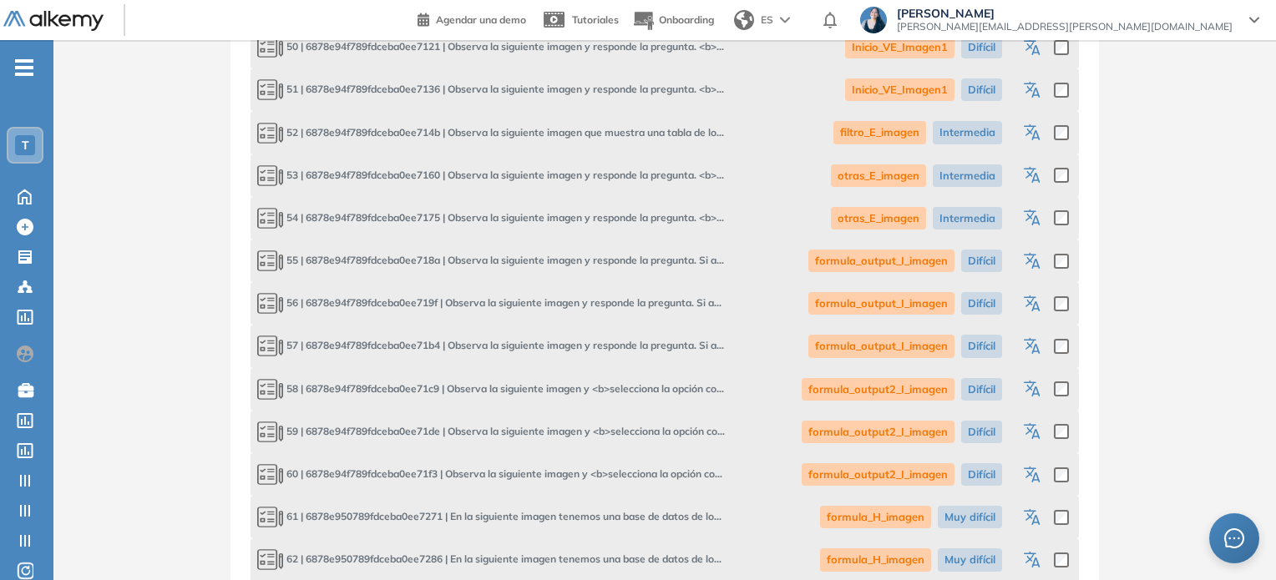
scroll to position [3082, 0]
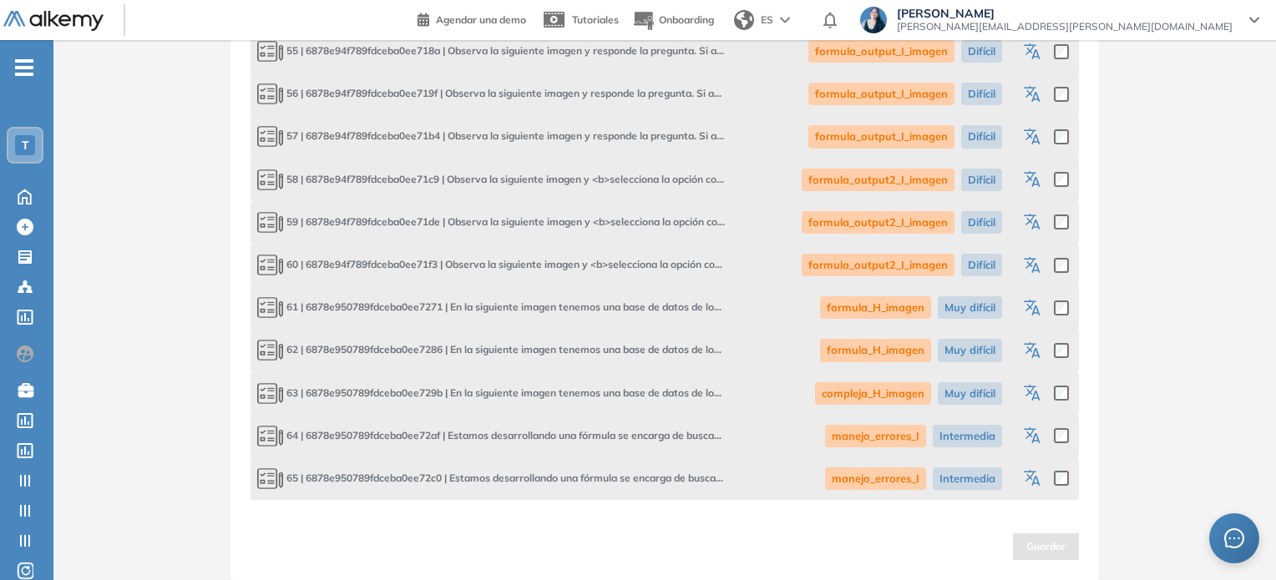
click at [1032, 311] on icon "button" at bounding box center [1034, 309] width 20 height 20
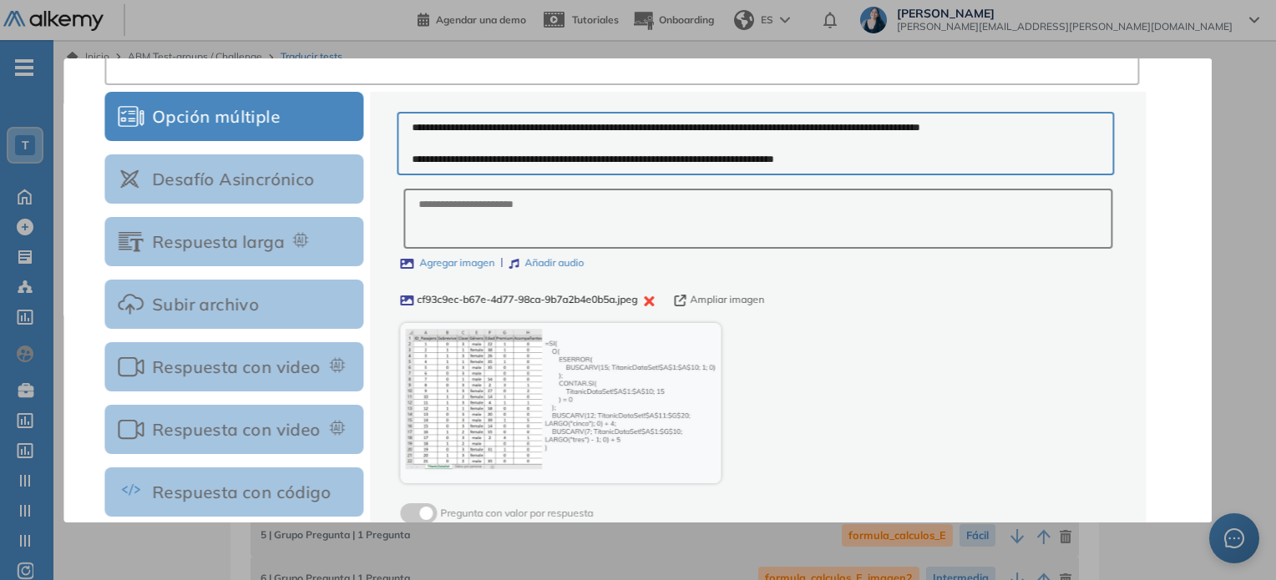
scroll to position [167, 0]
click at [736, 303] on button "Ampliar imagen" at bounding box center [719, 301] width 90 height 16
